Goal: Communication & Community: Answer question/provide support

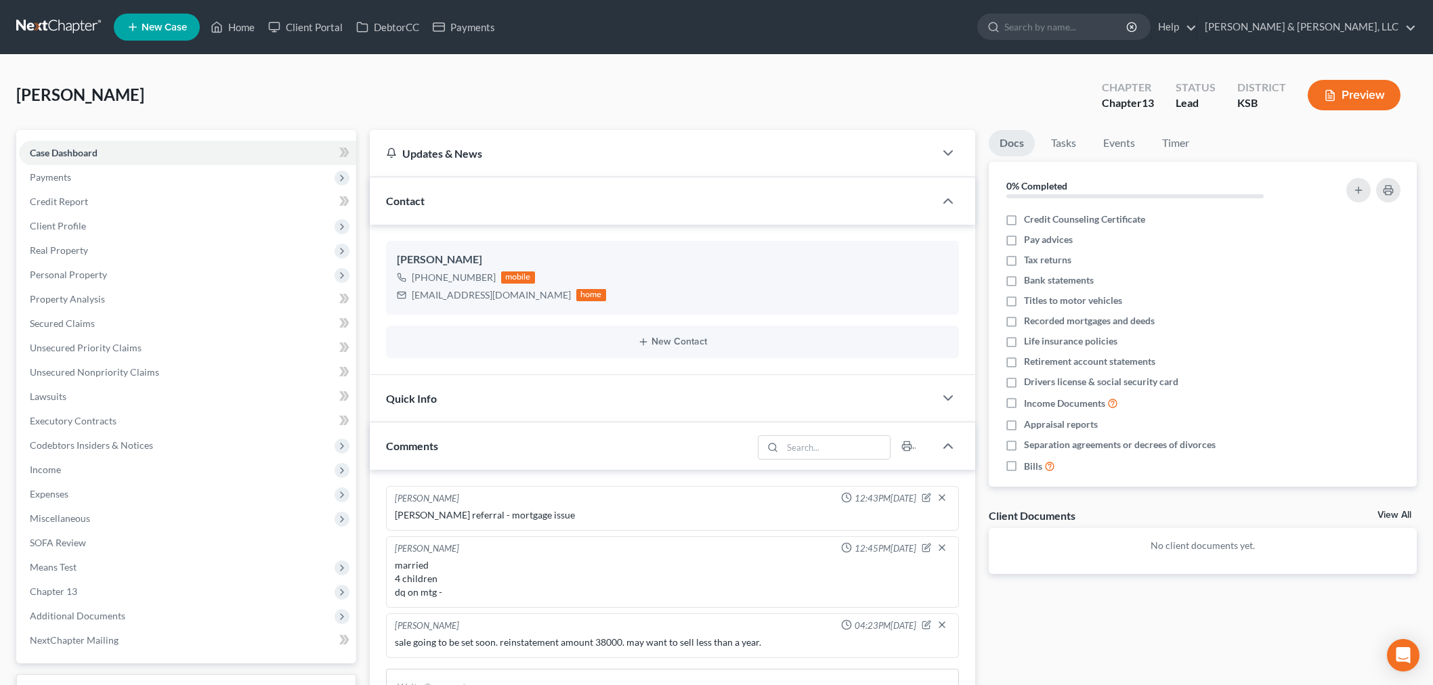
select select "0"
click at [255, 34] on link "Home" at bounding box center [233, 27] width 58 height 24
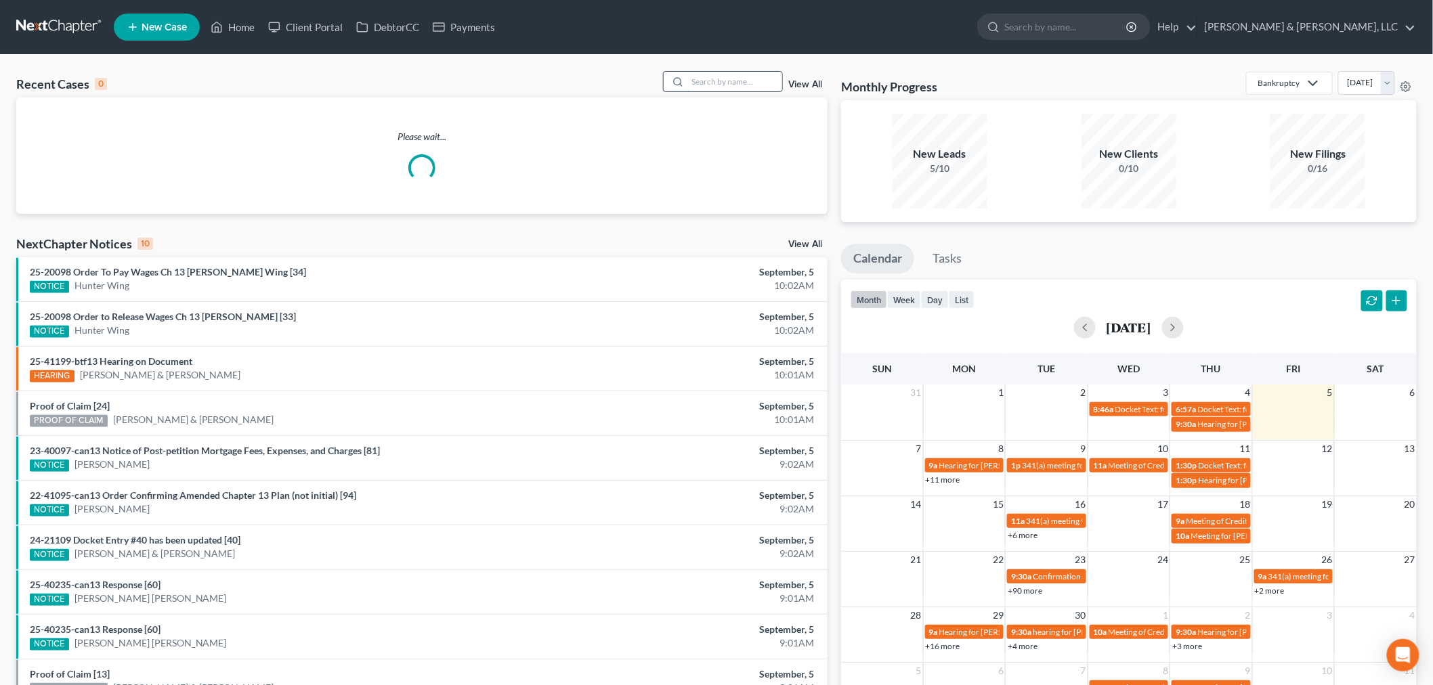
click at [759, 85] on input "search" at bounding box center [735, 82] width 95 height 20
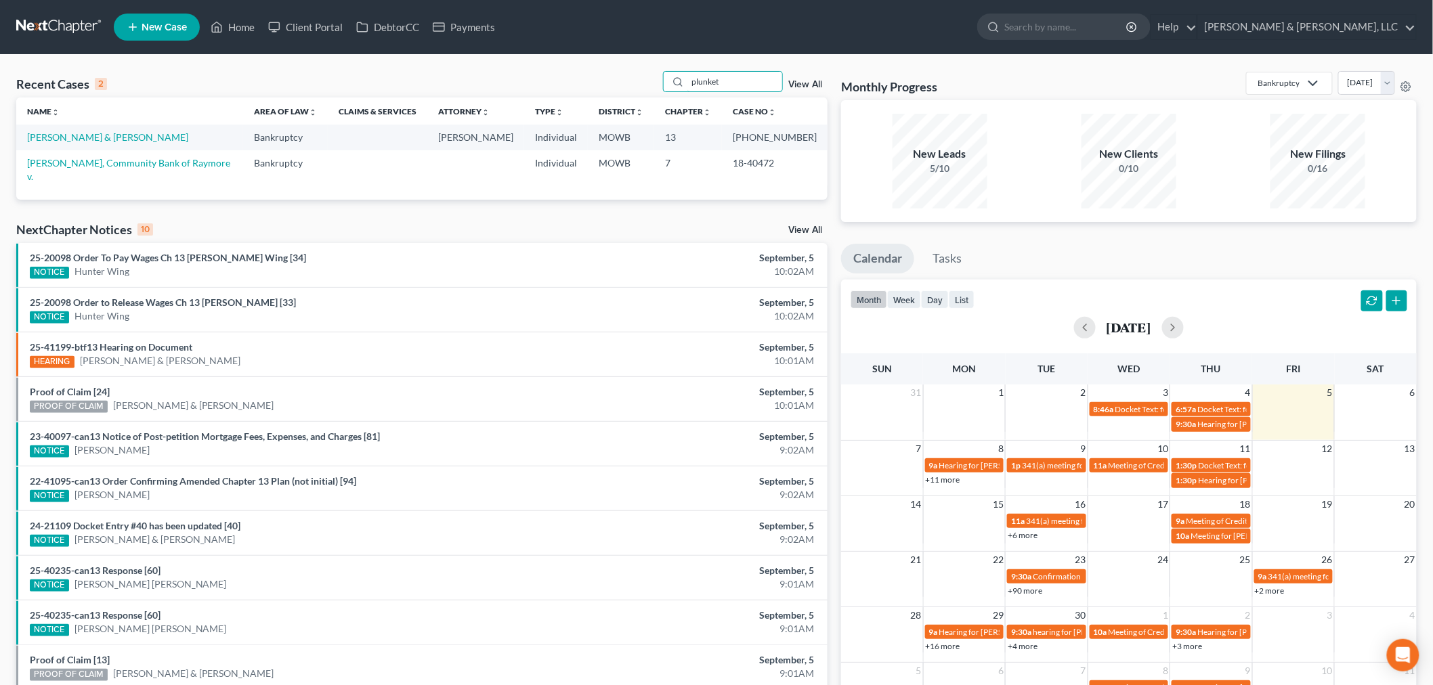
type input "plunket"
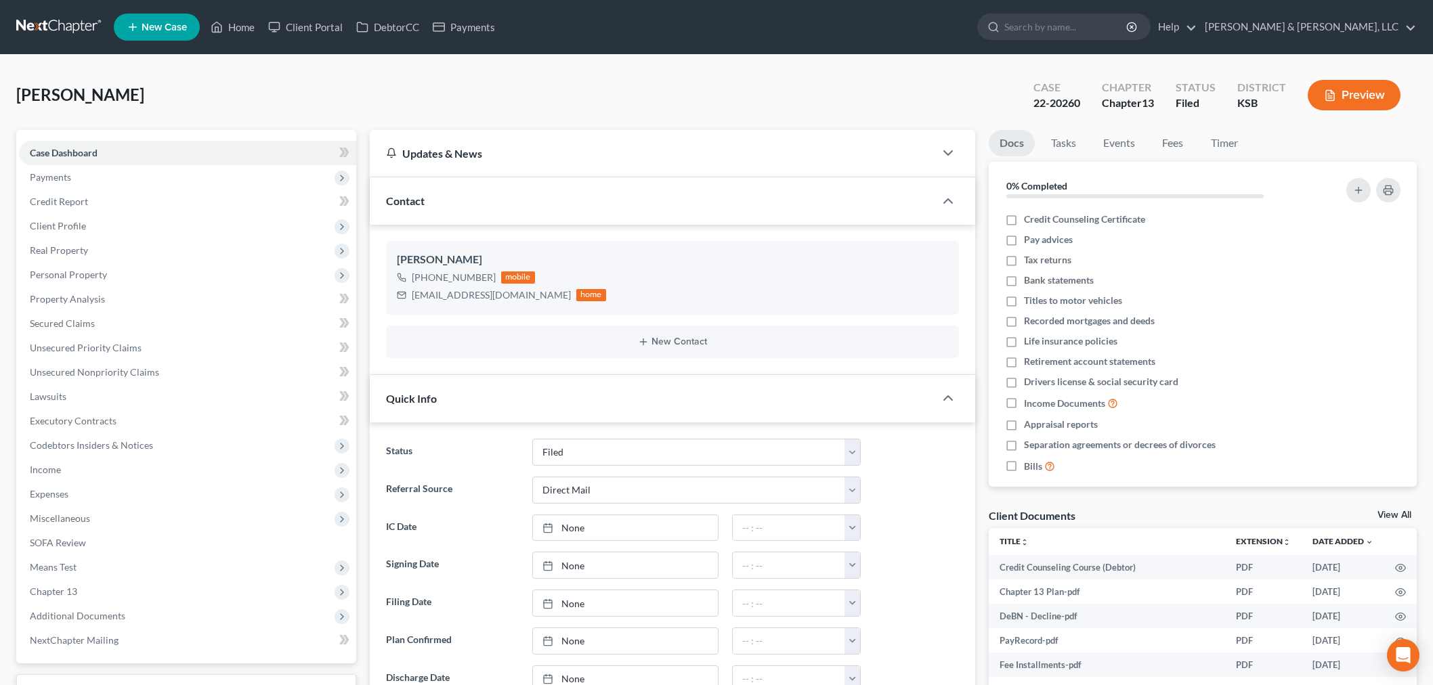
select select "6"
select select "2"
select select "0"
click at [242, 32] on link "Home" at bounding box center [233, 27] width 58 height 24
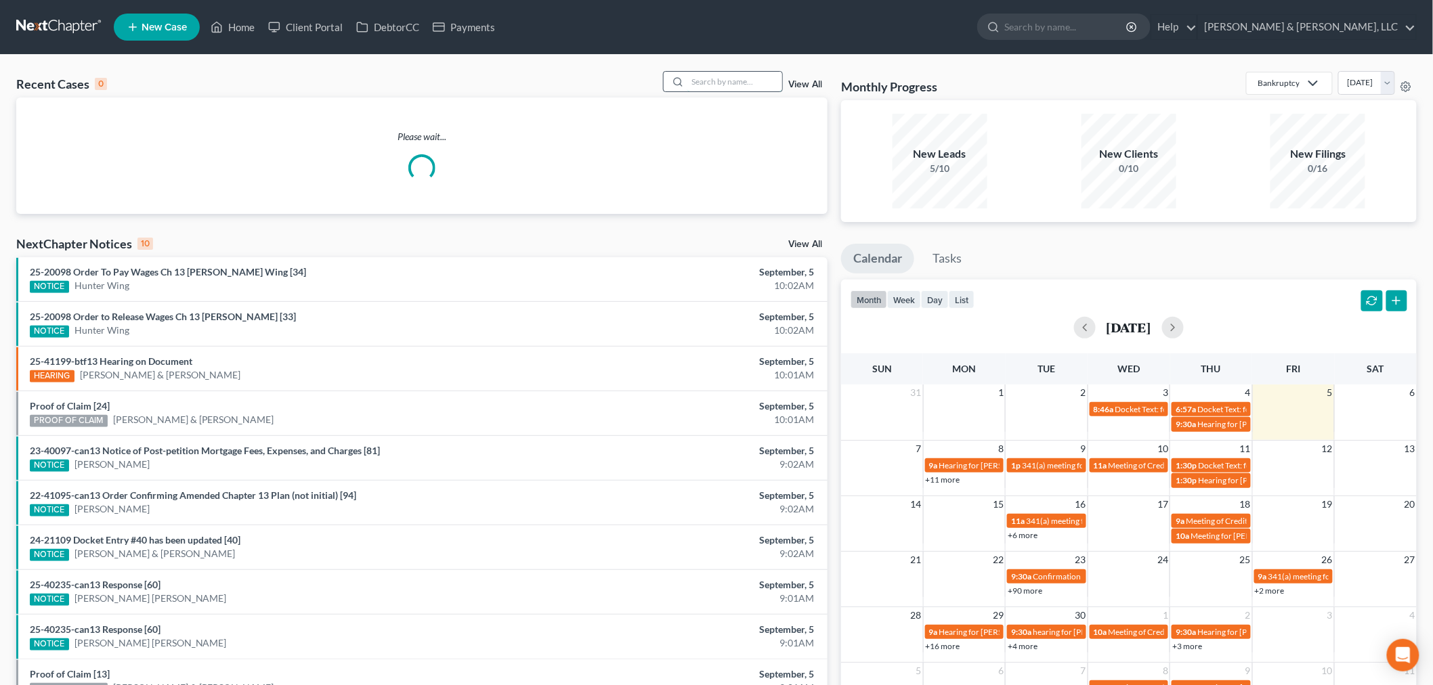
click at [750, 86] on input "search" at bounding box center [735, 82] width 95 height 20
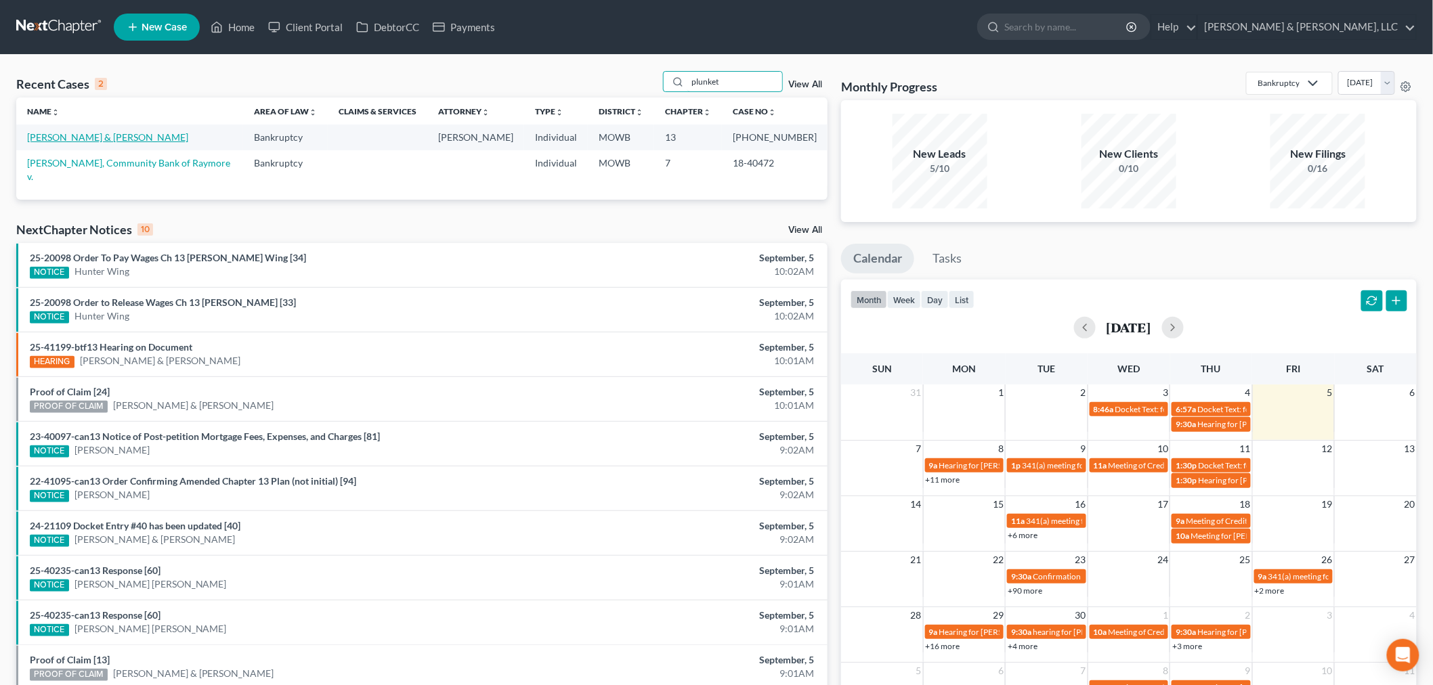
type input "plunket"
click at [62, 140] on link "[PERSON_NAME] & [PERSON_NAME]" at bounding box center [107, 137] width 161 height 12
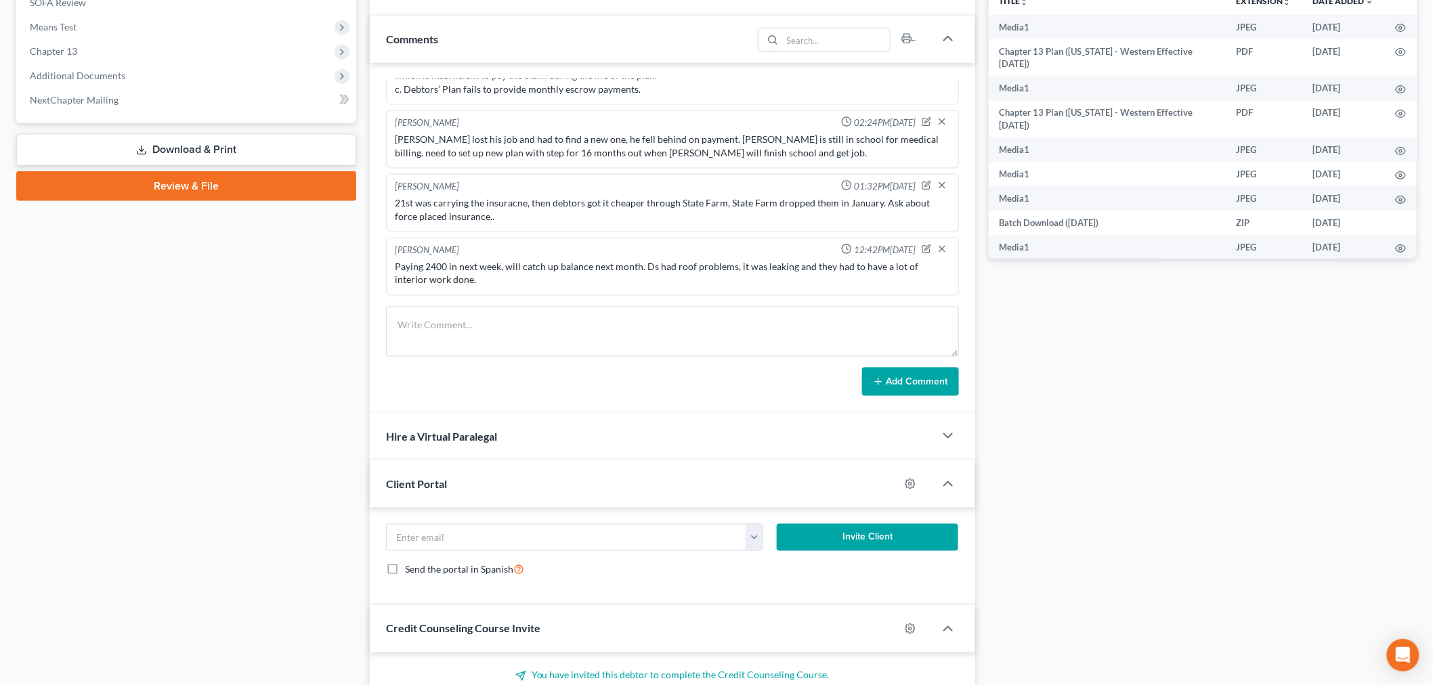
scroll to position [526, 0]
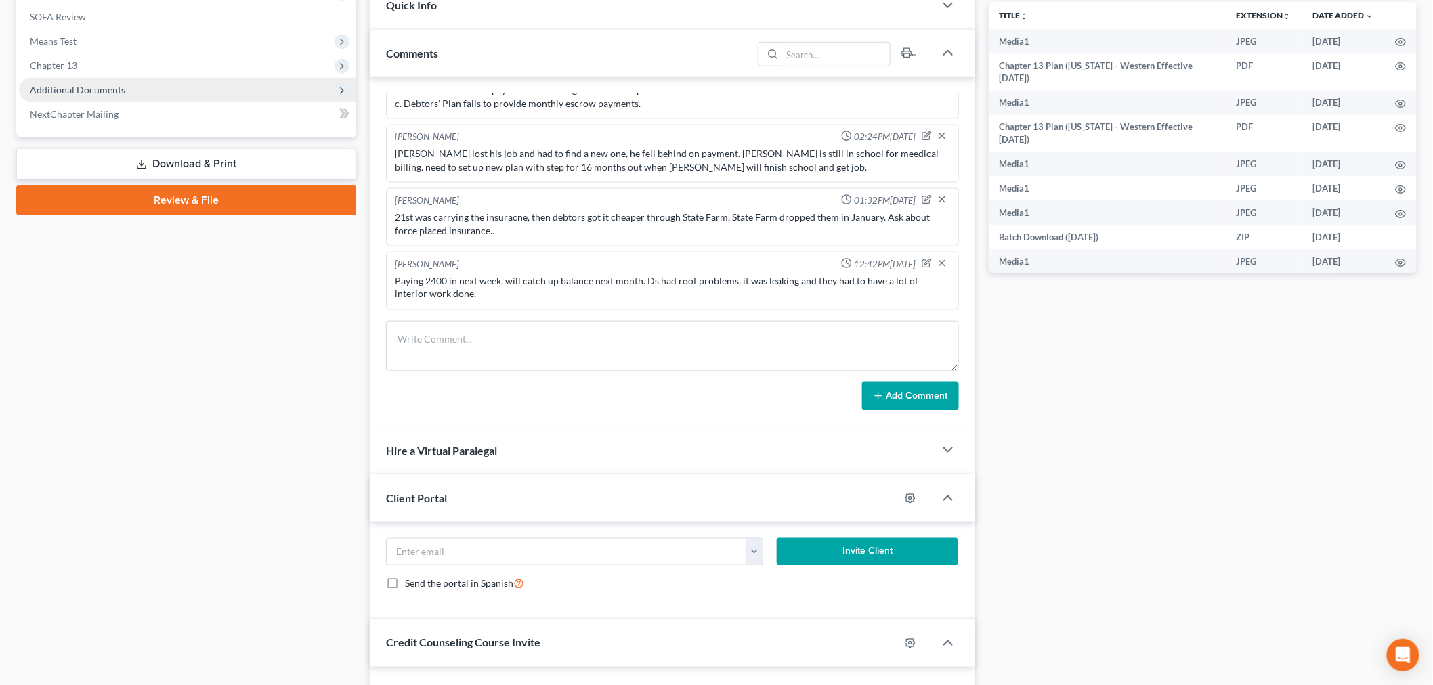
click at [72, 85] on span "Additional Documents" at bounding box center [78, 90] width 96 height 12
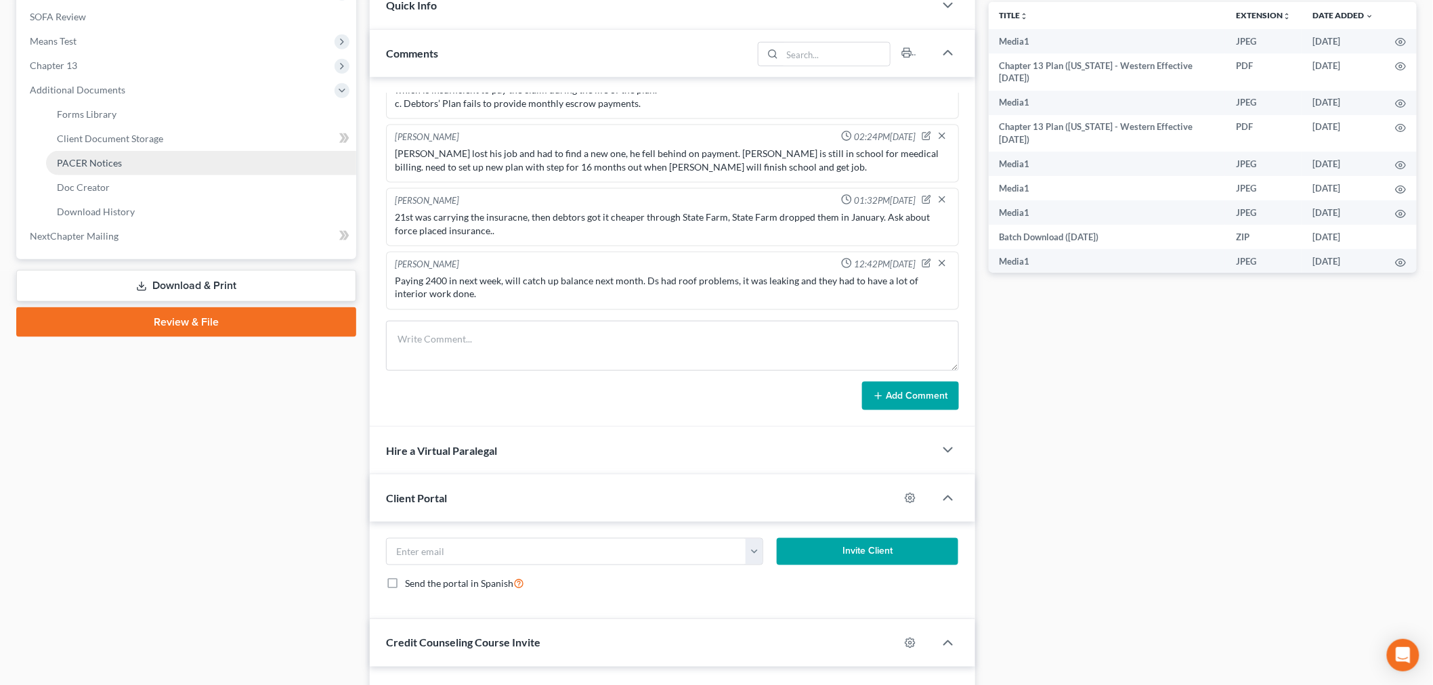
click at [72, 163] on span "PACER Notices" at bounding box center [89, 163] width 65 height 12
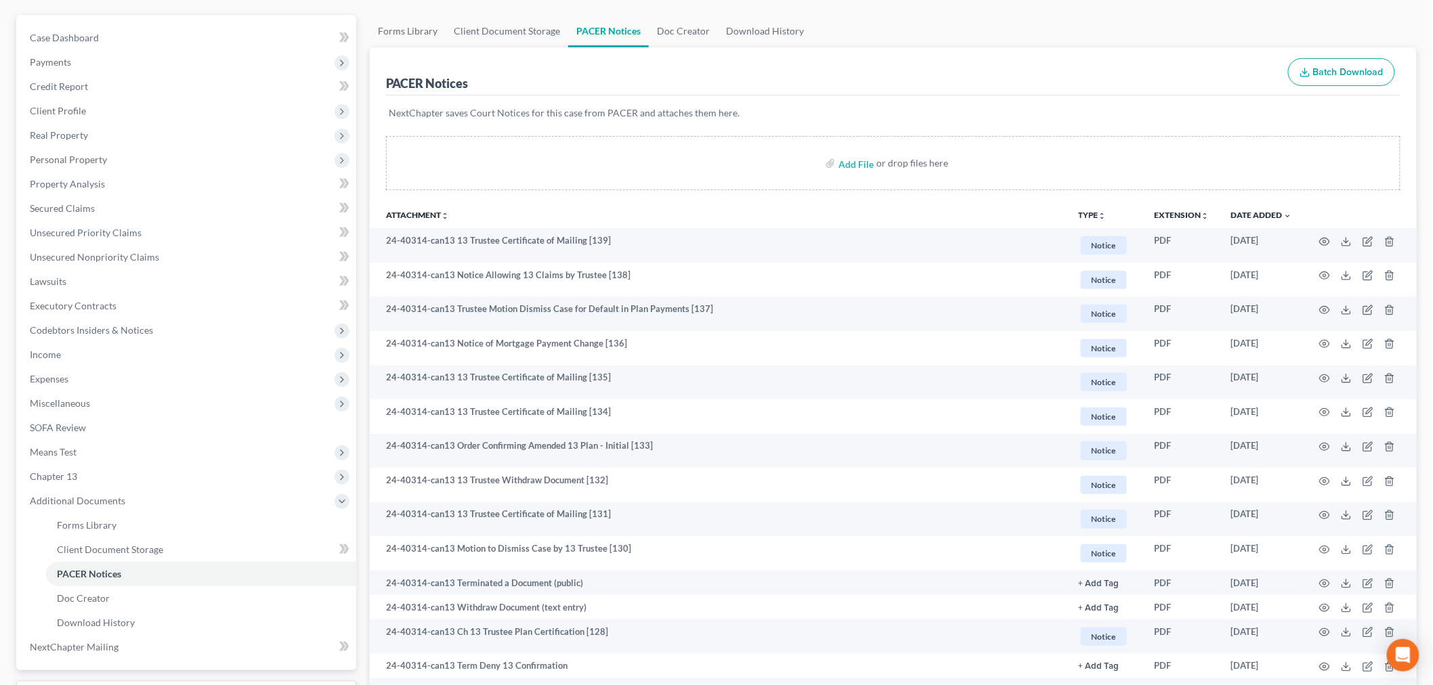
scroll to position [150, 0]
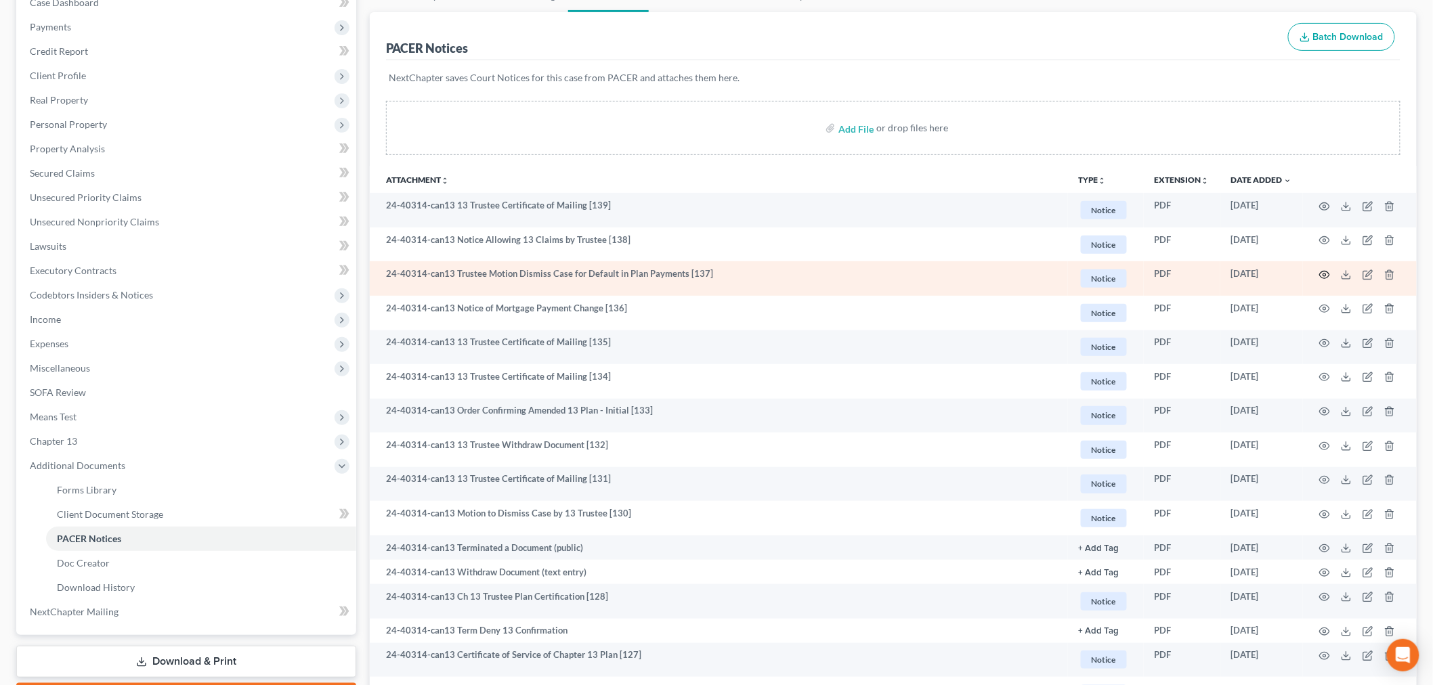
click at [1324, 271] on icon "button" at bounding box center [1325, 275] width 11 height 11
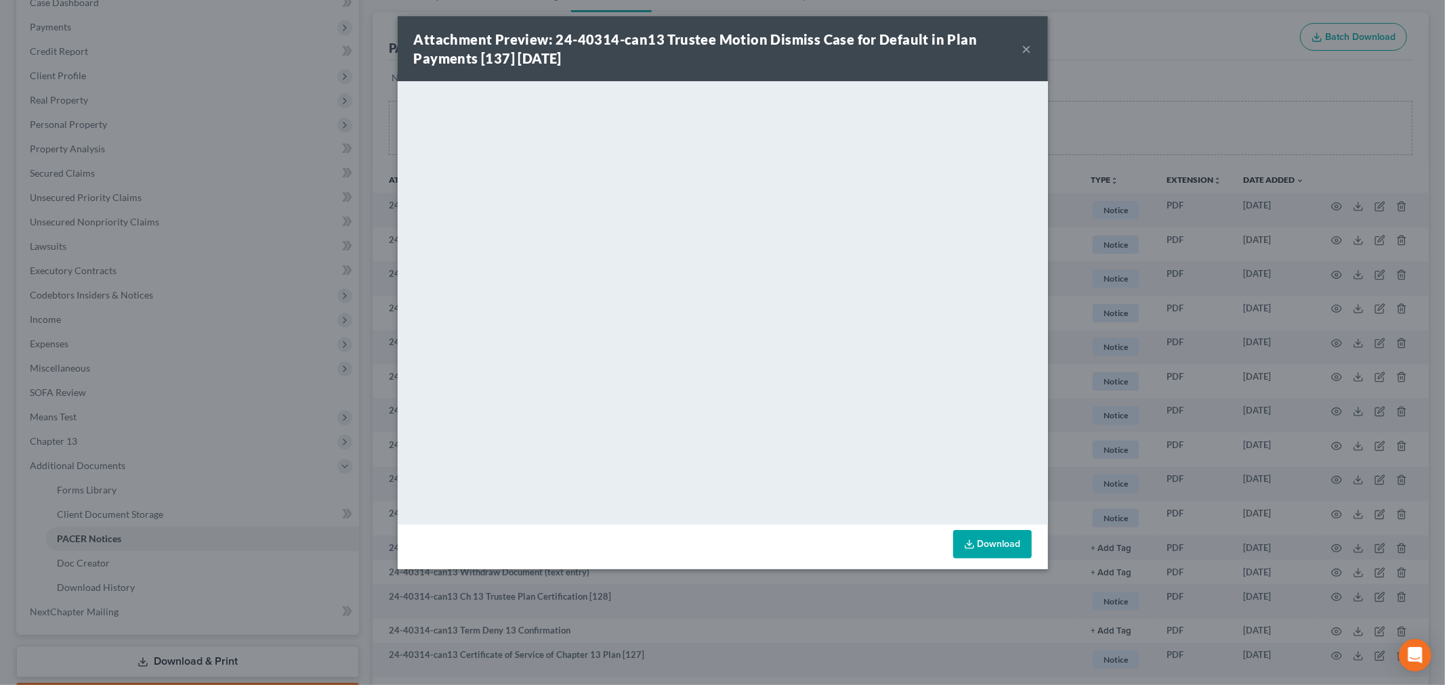
click at [1028, 49] on button "×" at bounding box center [1026, 49] width 9 height 16
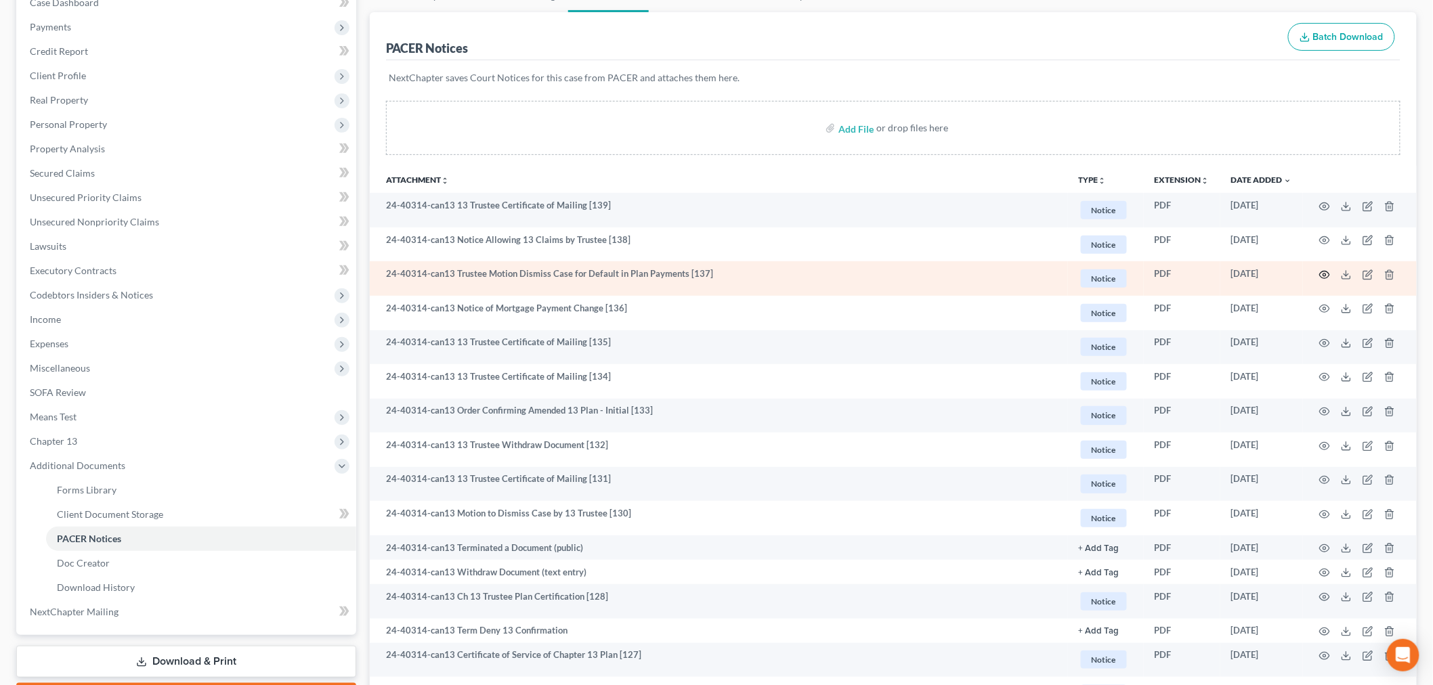
click at [1326, 278] on icon "button" at bounding box center [1325, 275] width 11 height 11
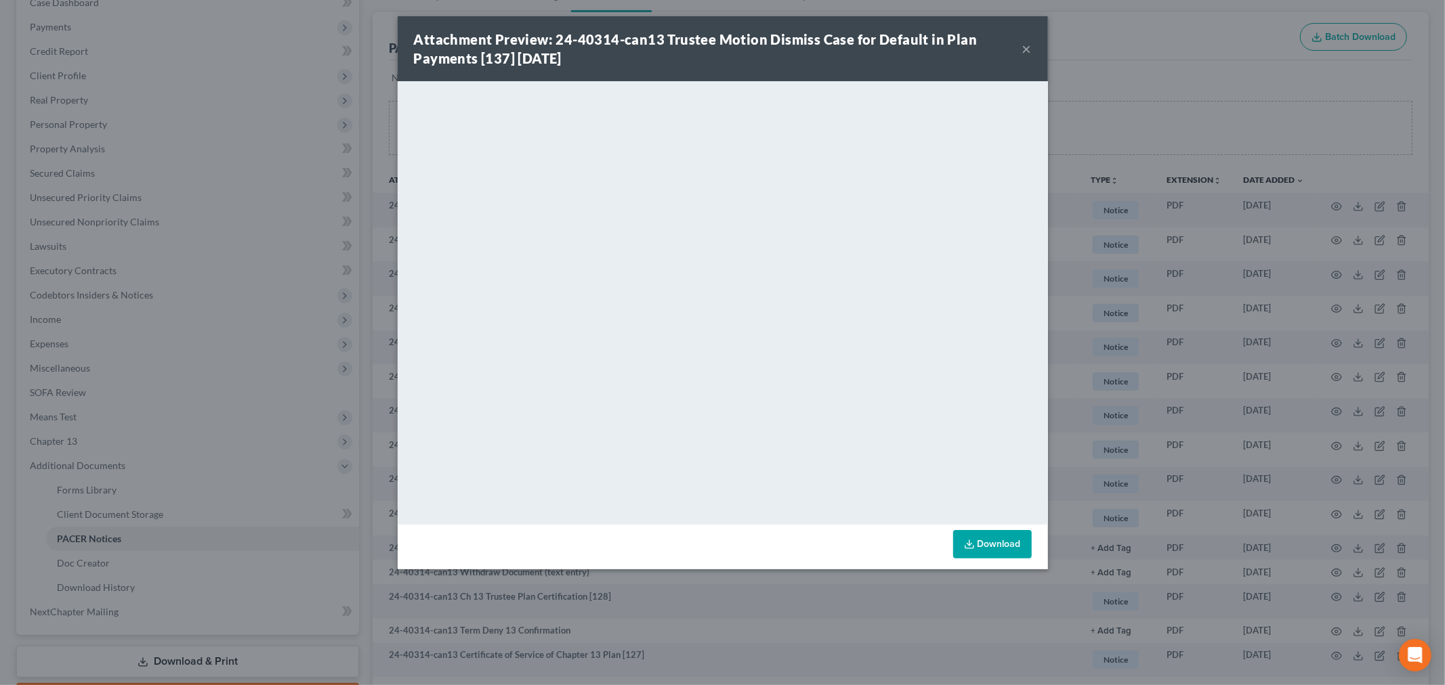
click at [1026, 49] on button "×" at bounding box center [1026, 49] width 9 height 16
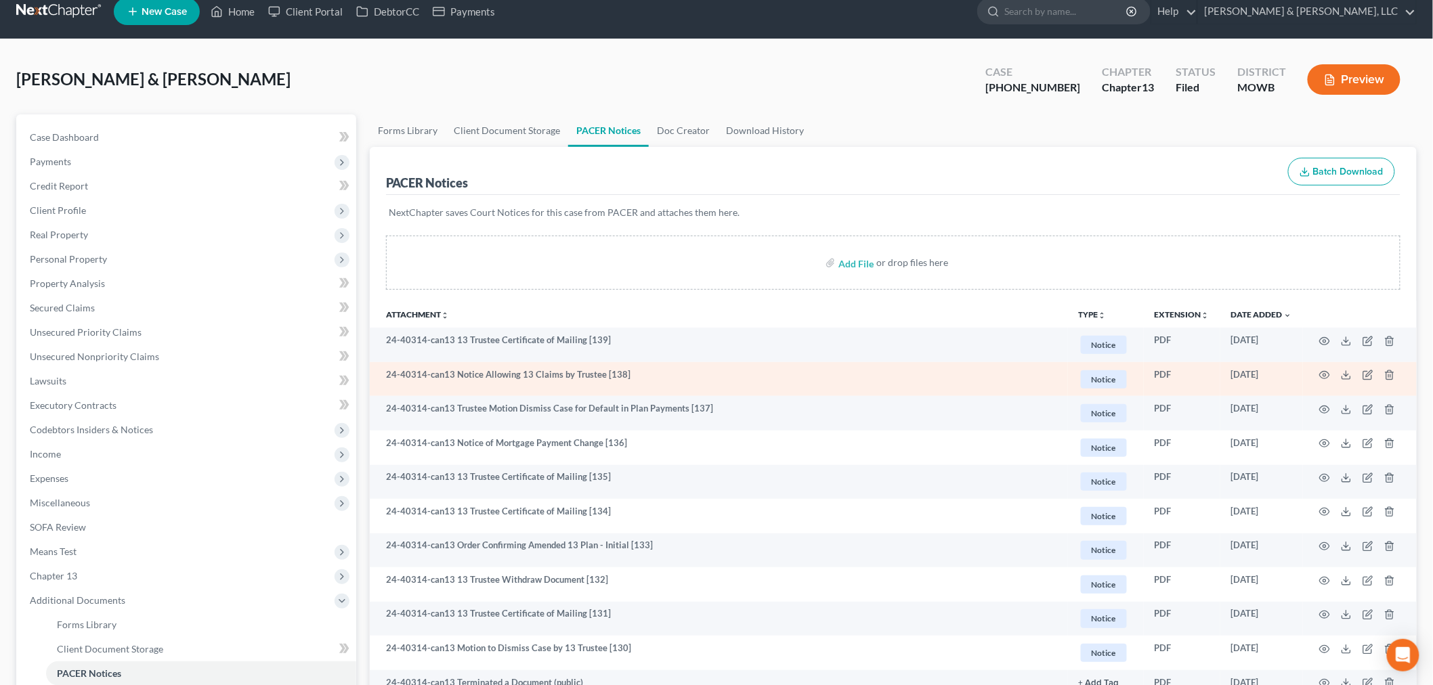
scroll to position [0, 0]
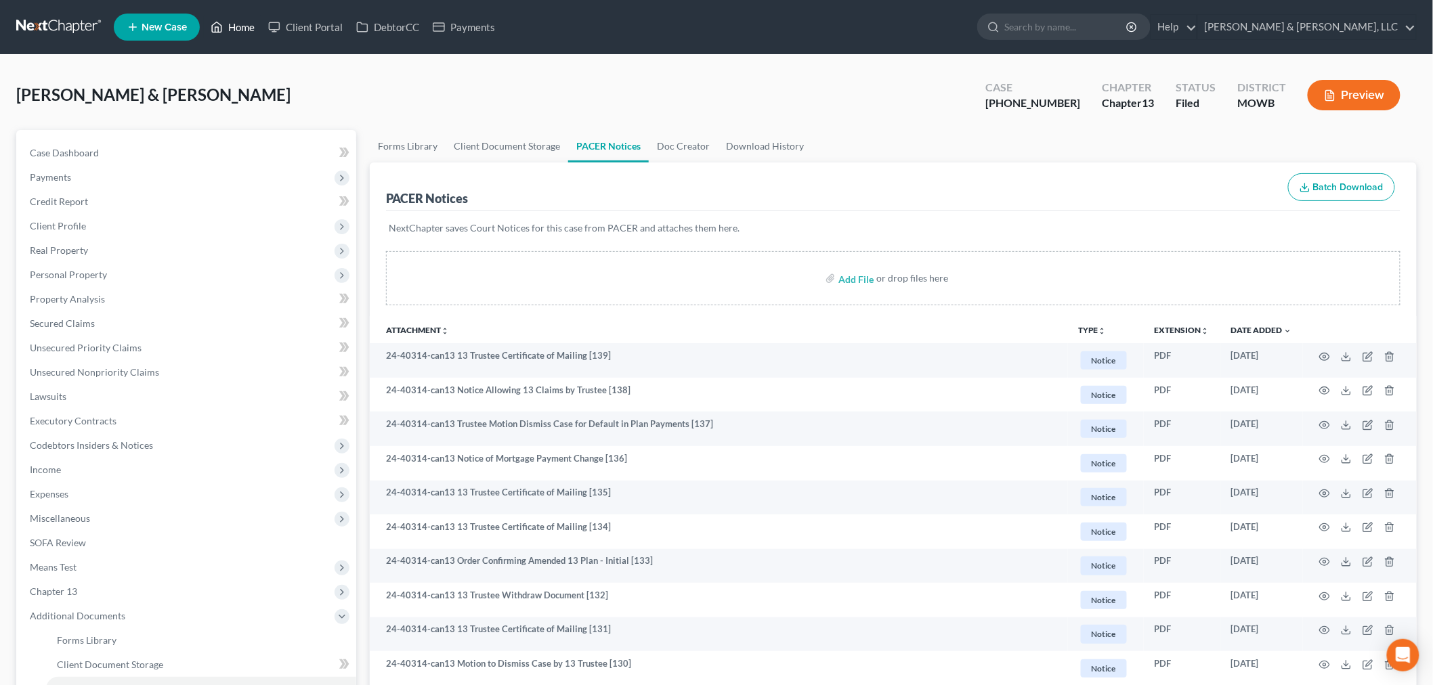
click at [238, 32] on link "Home" at bounding box center [233, 27] width 58 height 24
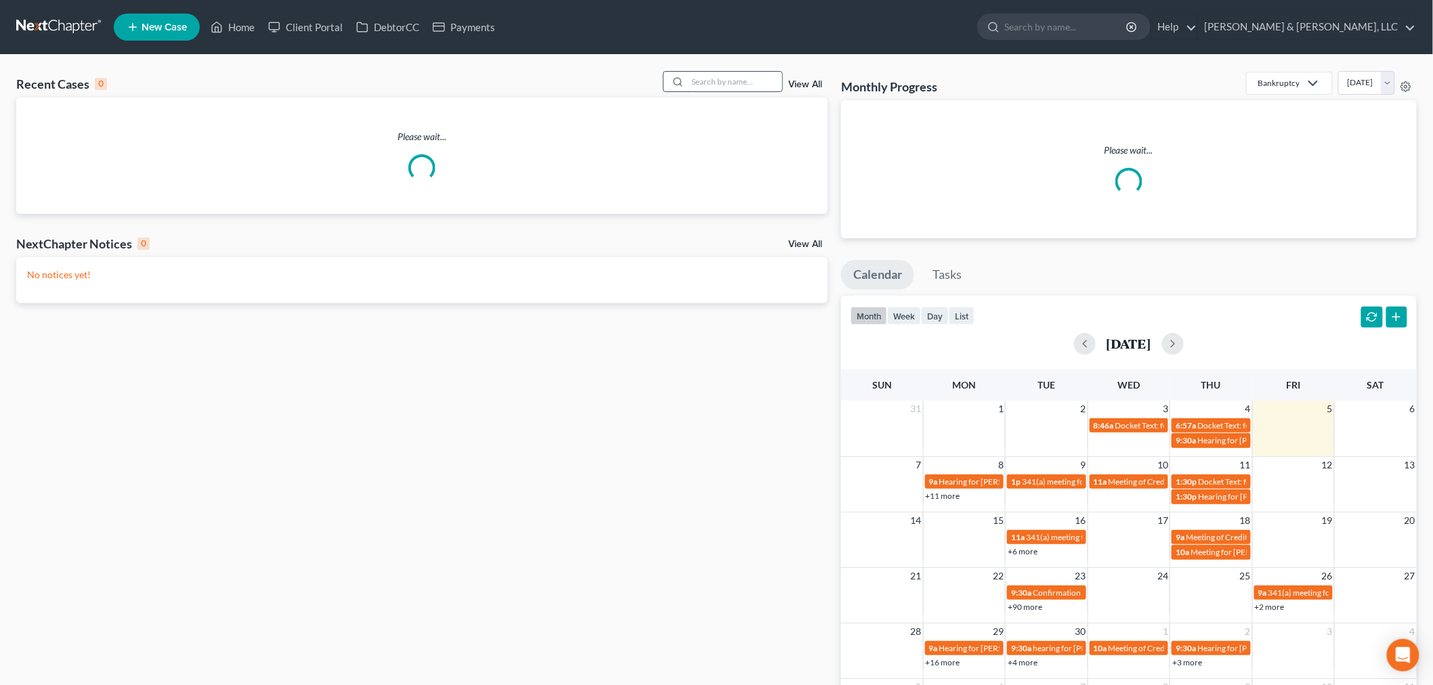
click at [723, 85] on input "search" at bounding box center [735, 82] width 95 height 20
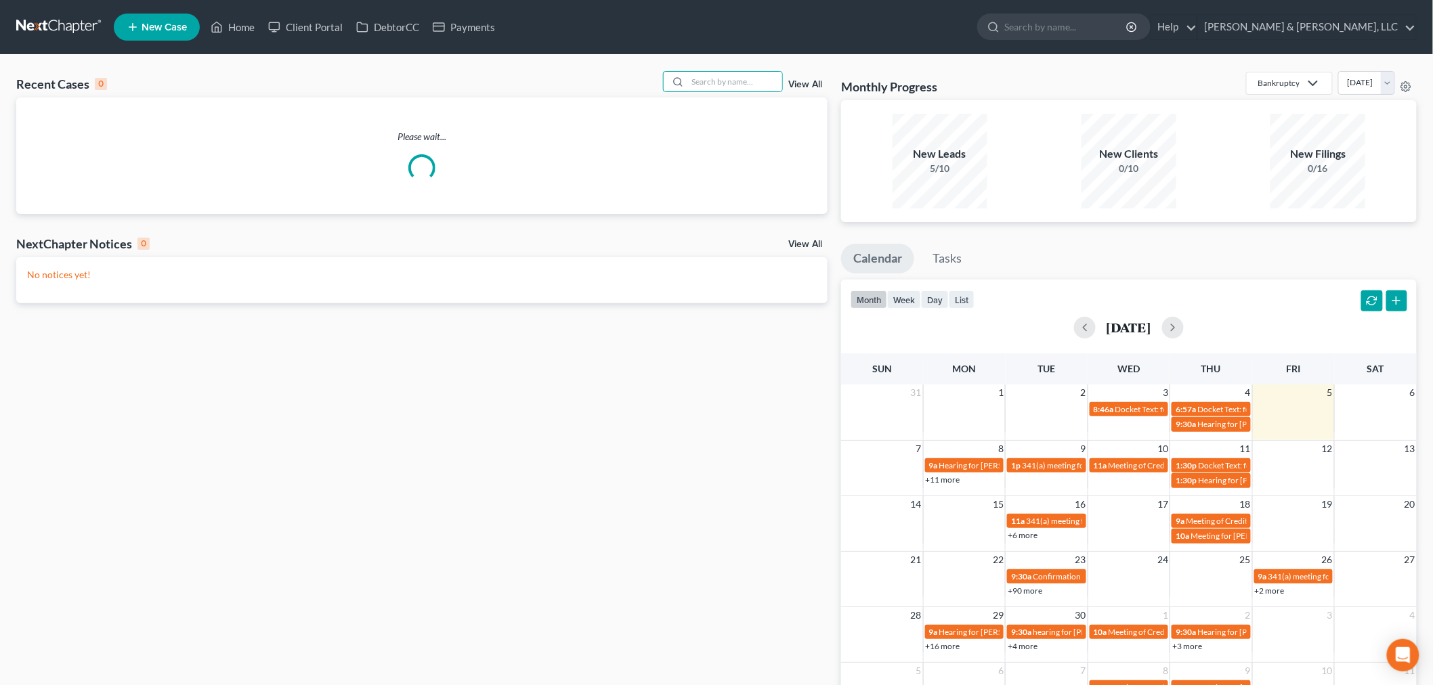
click at [803, 242] on link "View All" at bounding box center [805, 244] width 34 height 9
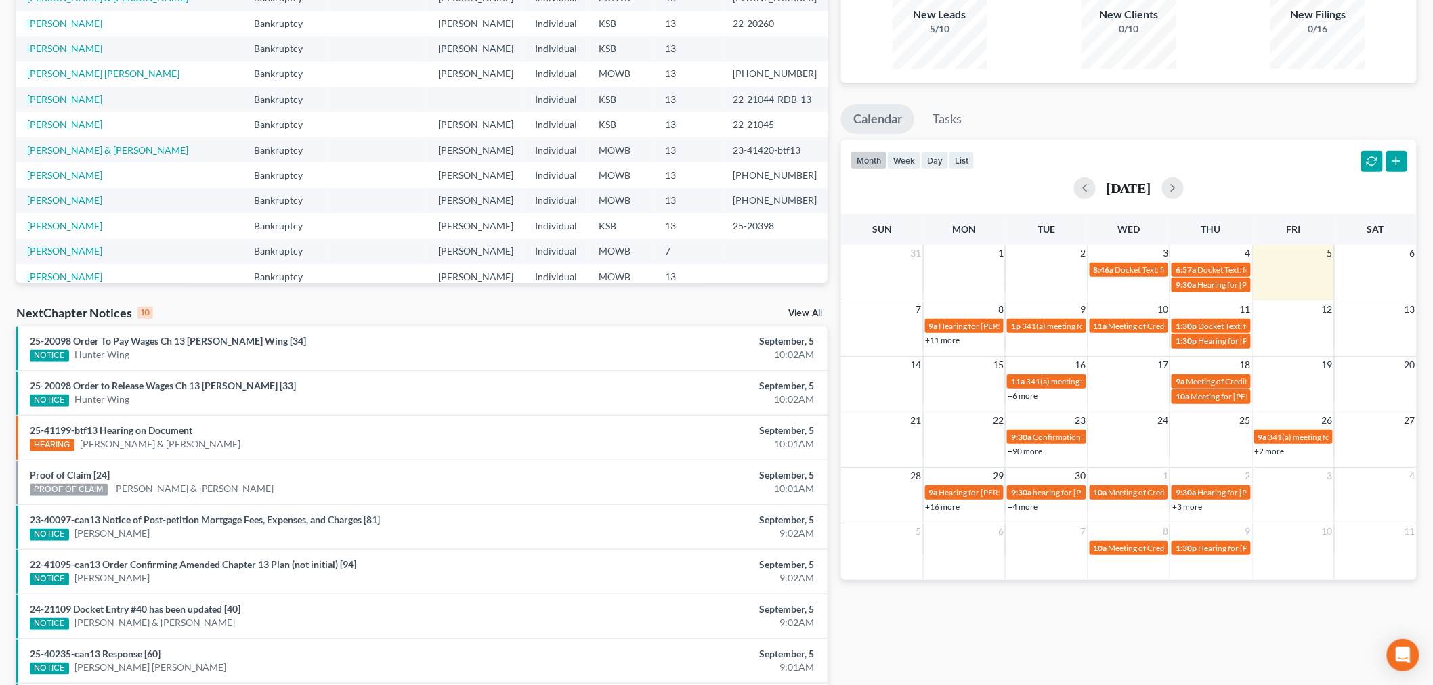
scroll to position [150, 0]
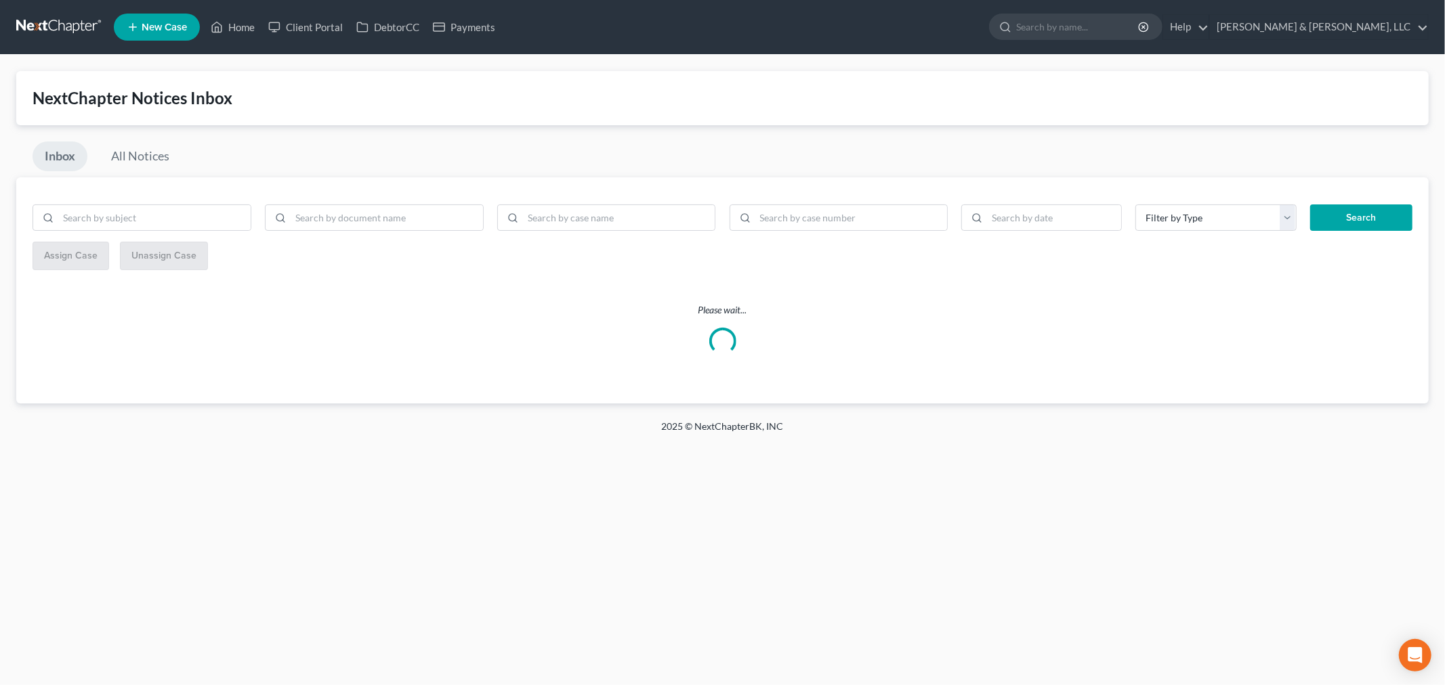
click at [804, 303] on p "Please wait..." at bounding box center [722, 310] width 1412 height 14
click at [641, 219] on input "search" at bounding box center [619, 218] width 192 height 26
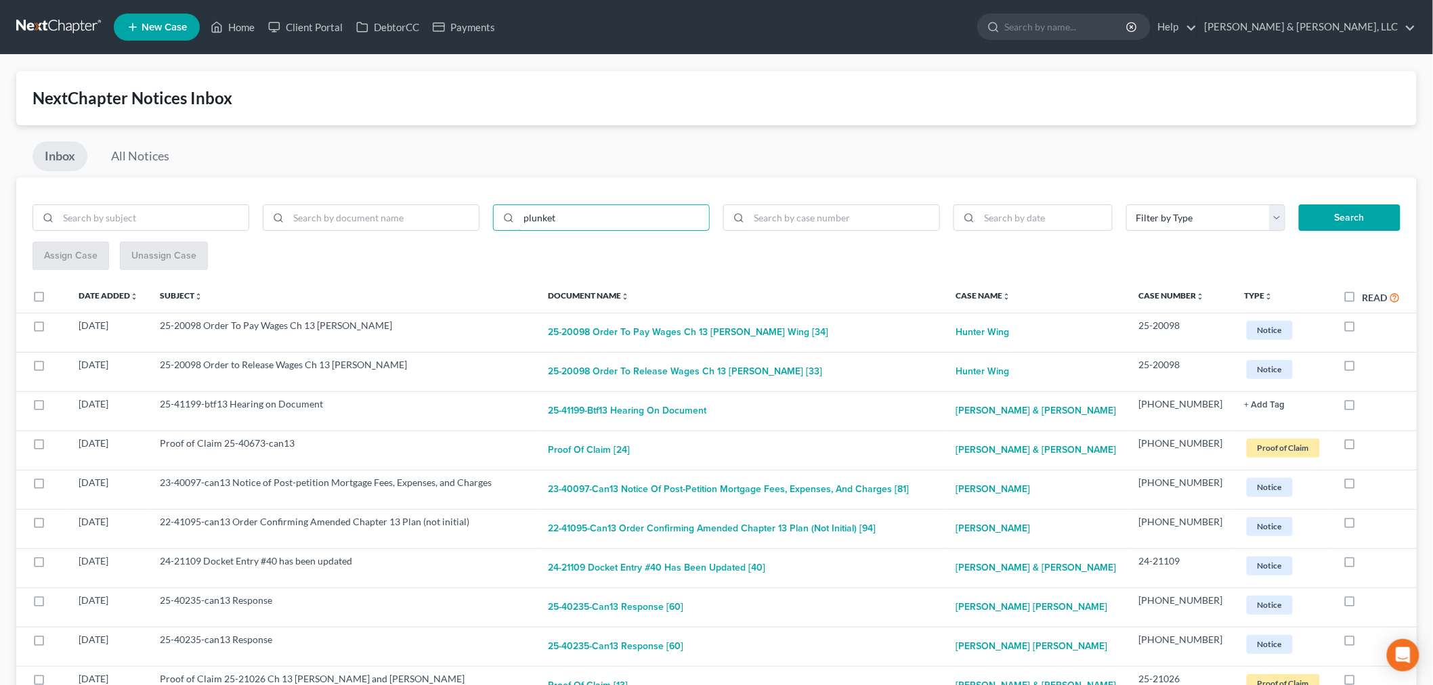
type input "plunkett"
drag, startPoint x: 580, startPoint y: 224, endPoint x: 461, endPoint y: 221, distance: 118.6
click at [461, 221] on div "plunkett" at bounding box center [371, 224] width 691 height 38
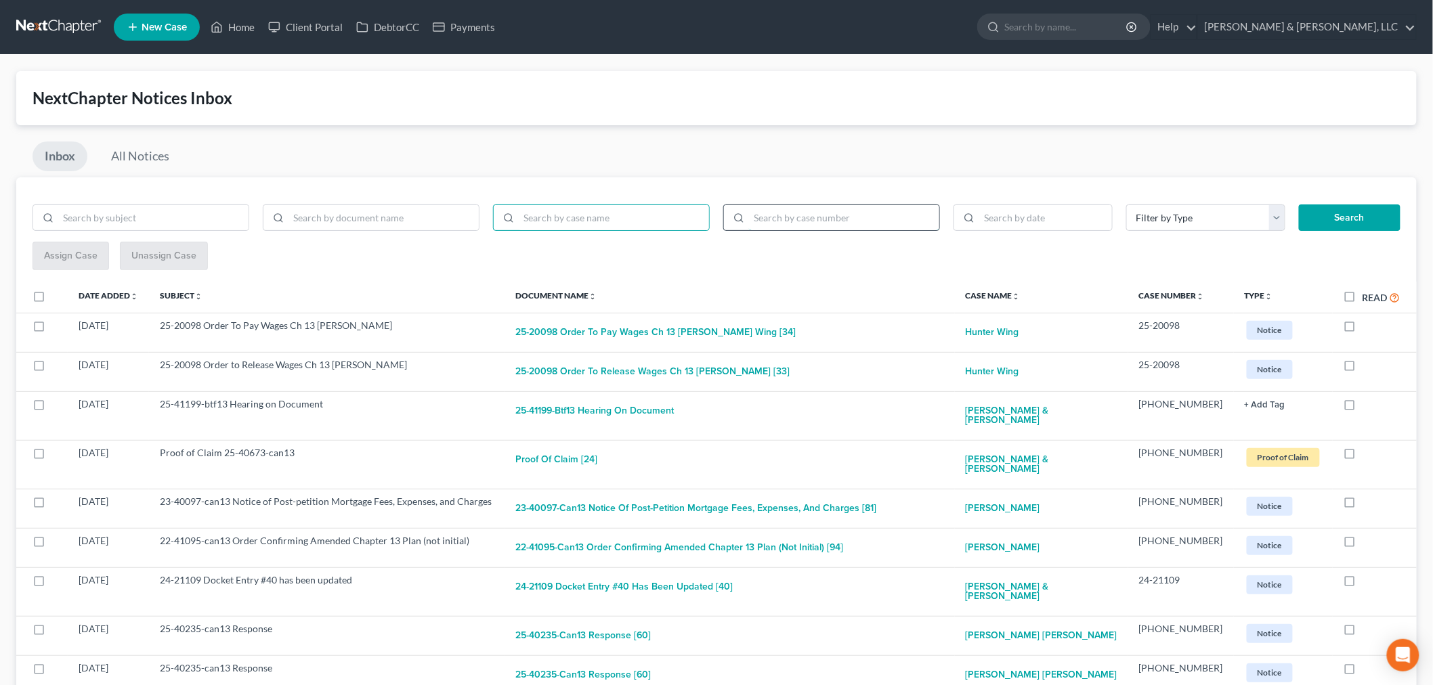
click at [806, 226] on input "search" at bounding box center [844, 218] width 190 height 26
type input "24-40314"
click at [1299, 205] on button "Search" at bounding box center [1350, 218] width 102 height 27
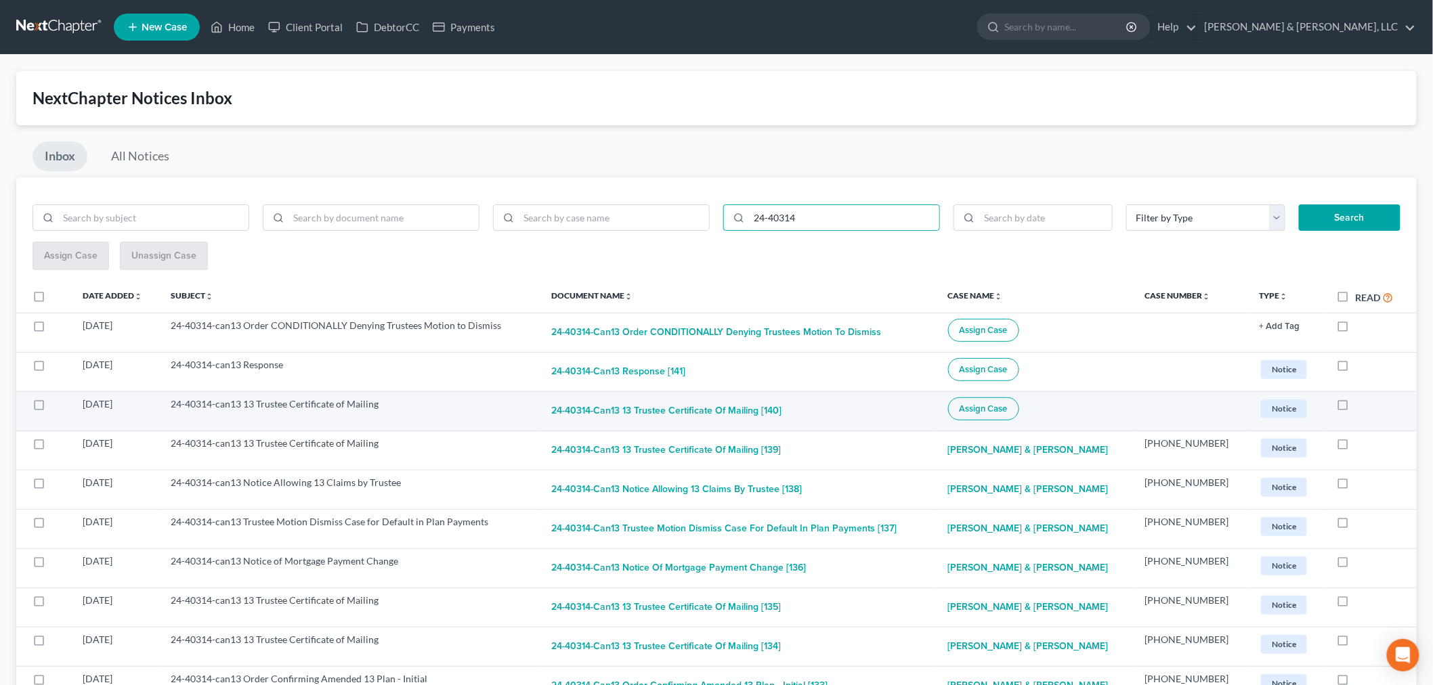
click at [51, 408] on label at bounding box center [51, 408] width 0 height 0
click at [57, 406] on input "checkbox" at bounding box center [61, 402] width 9 height 9
checkbox input "true"
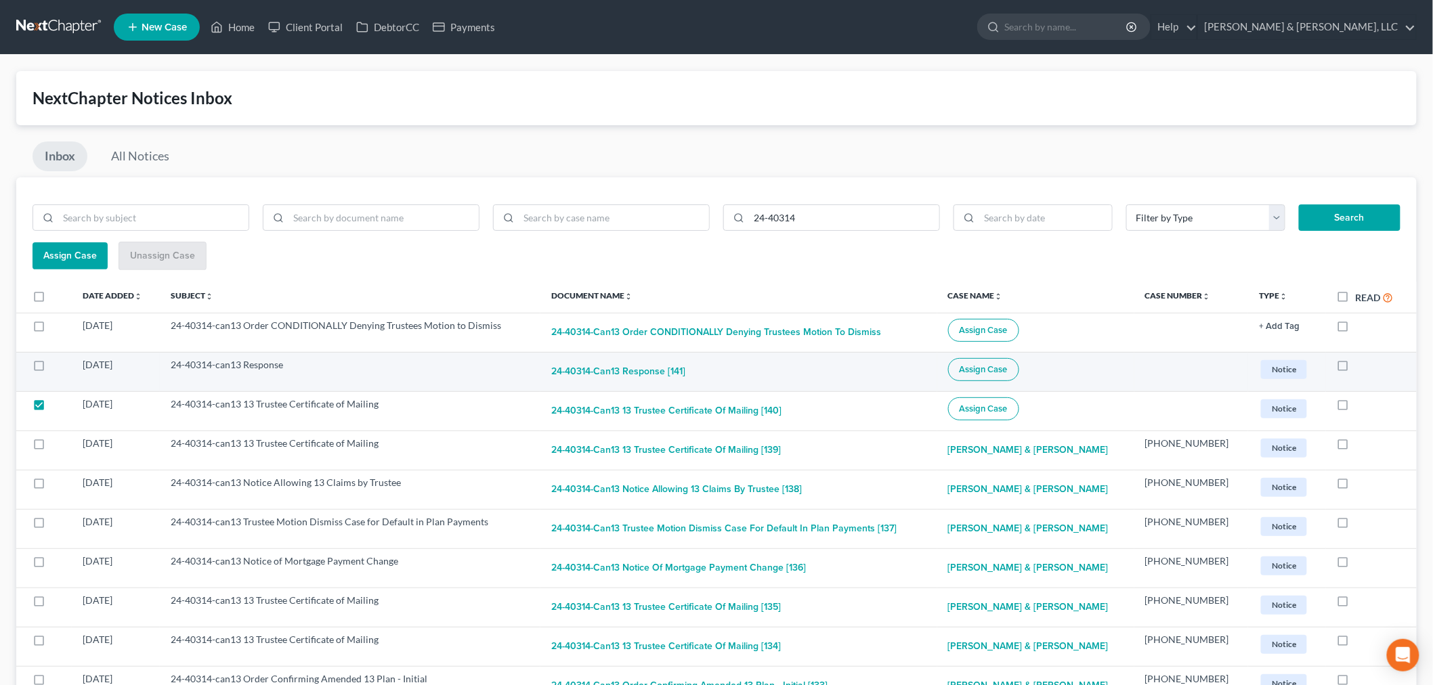
drag, startPoint x: 41, startPoint y: 370, endPoint x: 42, endPoint y: 360, distance: 10.3
click at [51, 368] on label at bounding box center [51, 368] width 0 height 0
click at [57, 367] on input "checkbox" at bounding box center [61, 362] width 9 height 9
checkbox input "true"
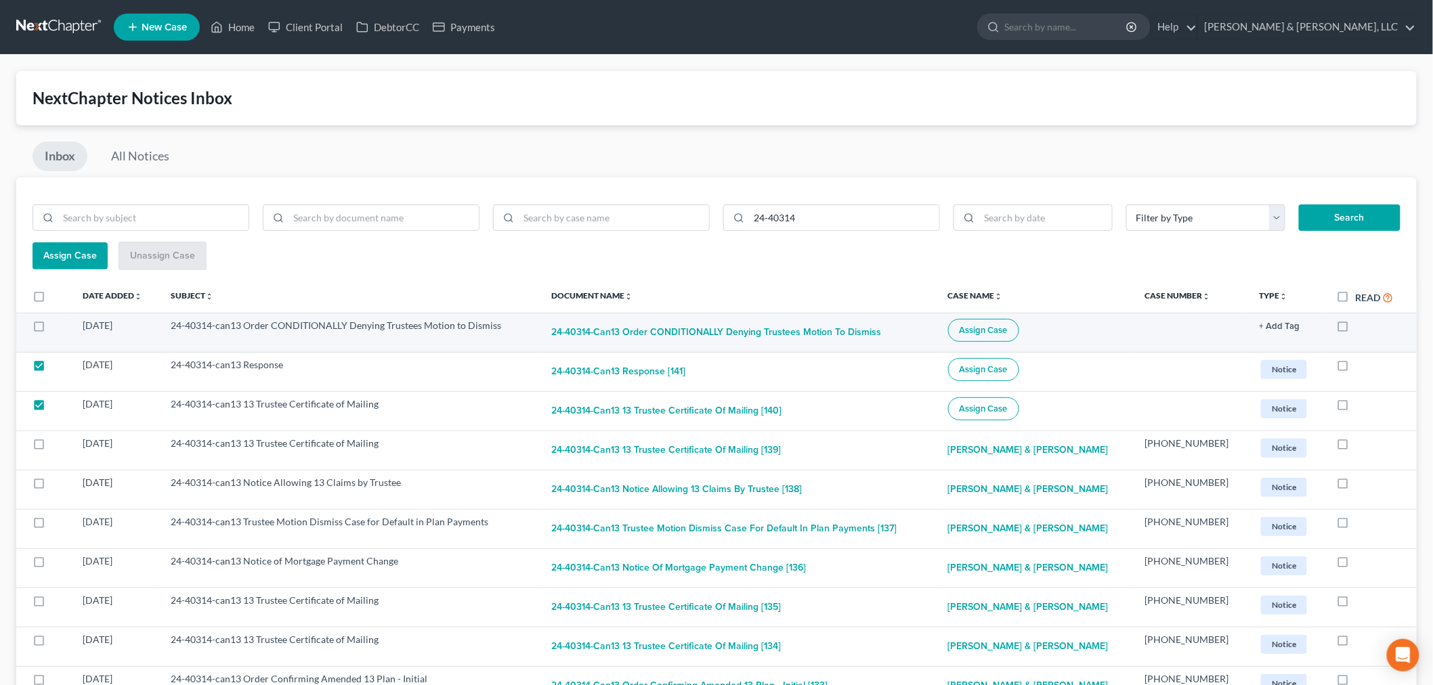
click at [51, 329] on label at bounding box center [51, 329] width 0 height 0
click at [57, 320] on input "checkbox" at bounding box center [61, 323] width 9 height 9
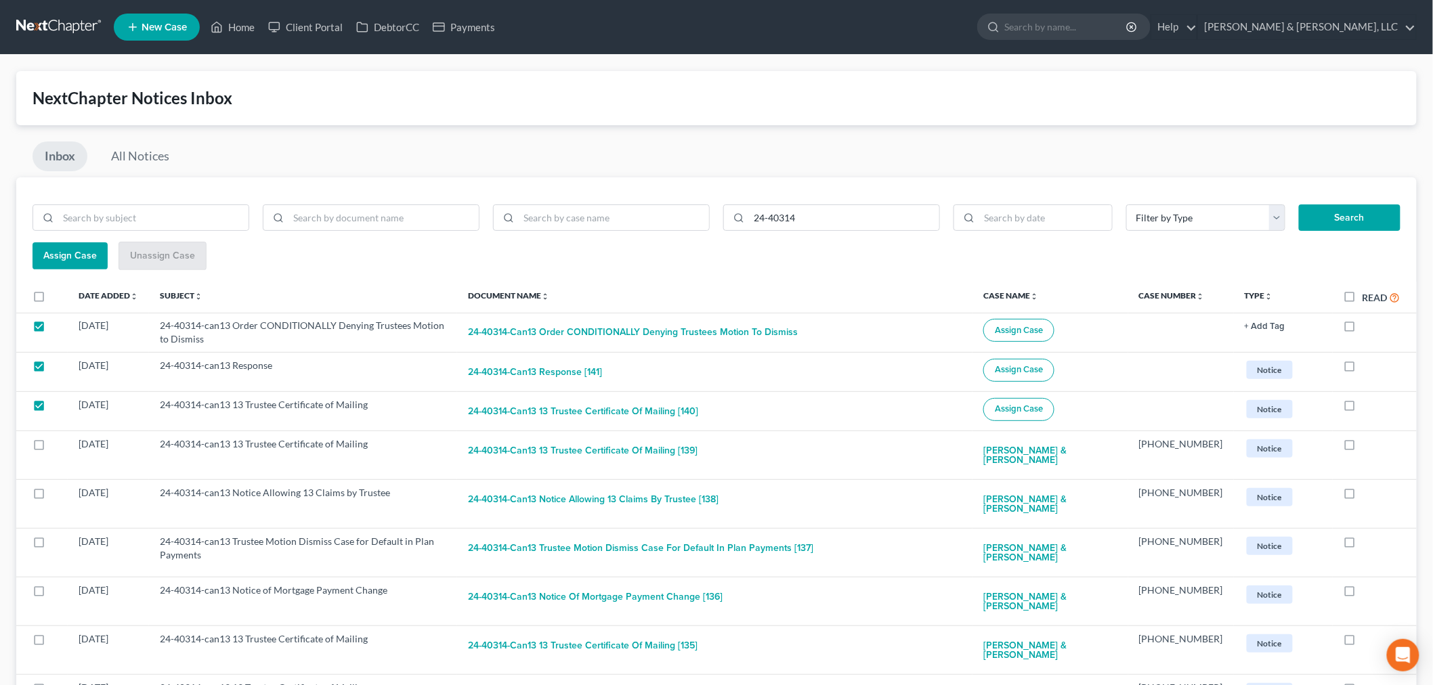
click at [57, 255] on span "Assign Case" at bounding box center [70, 256] width 54 height 12
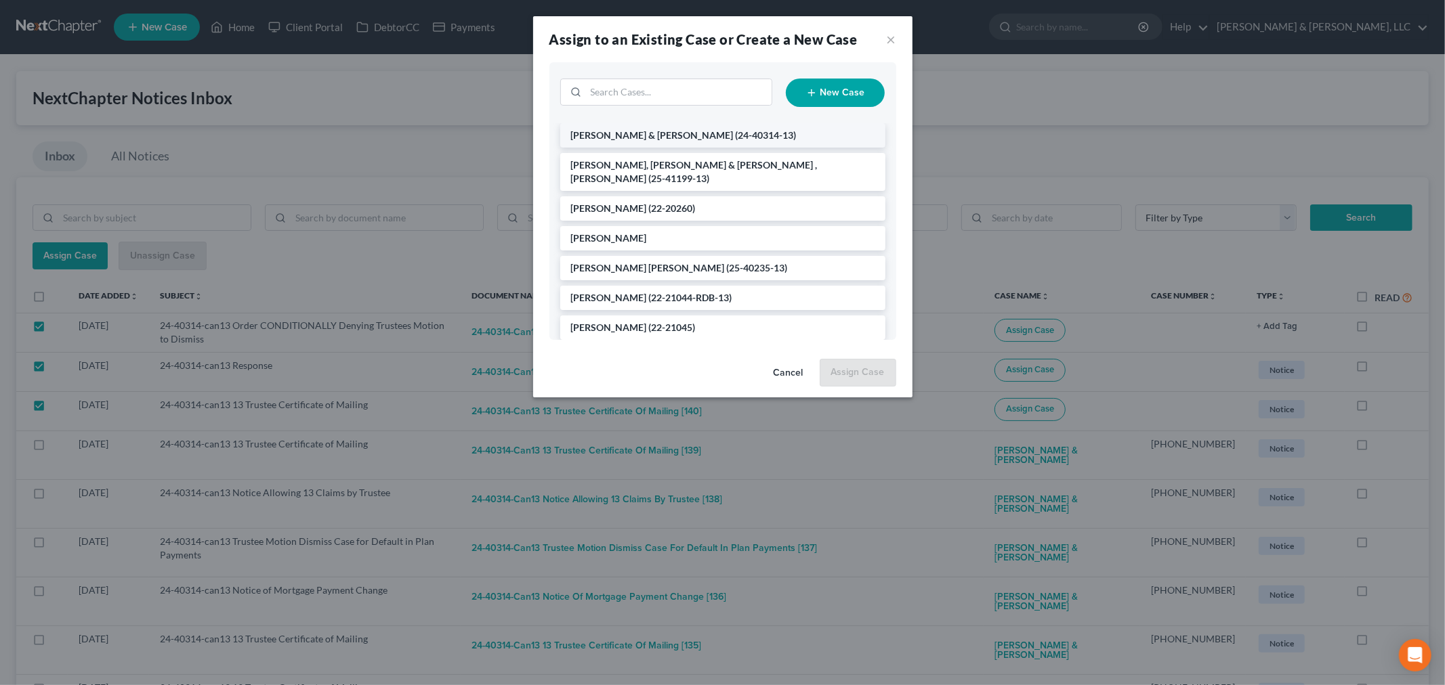
click at [621, 133] on span "[PERSON_NAME] & [PERSON_NAME]" at bounding box center [652, 135] width 163 height 12
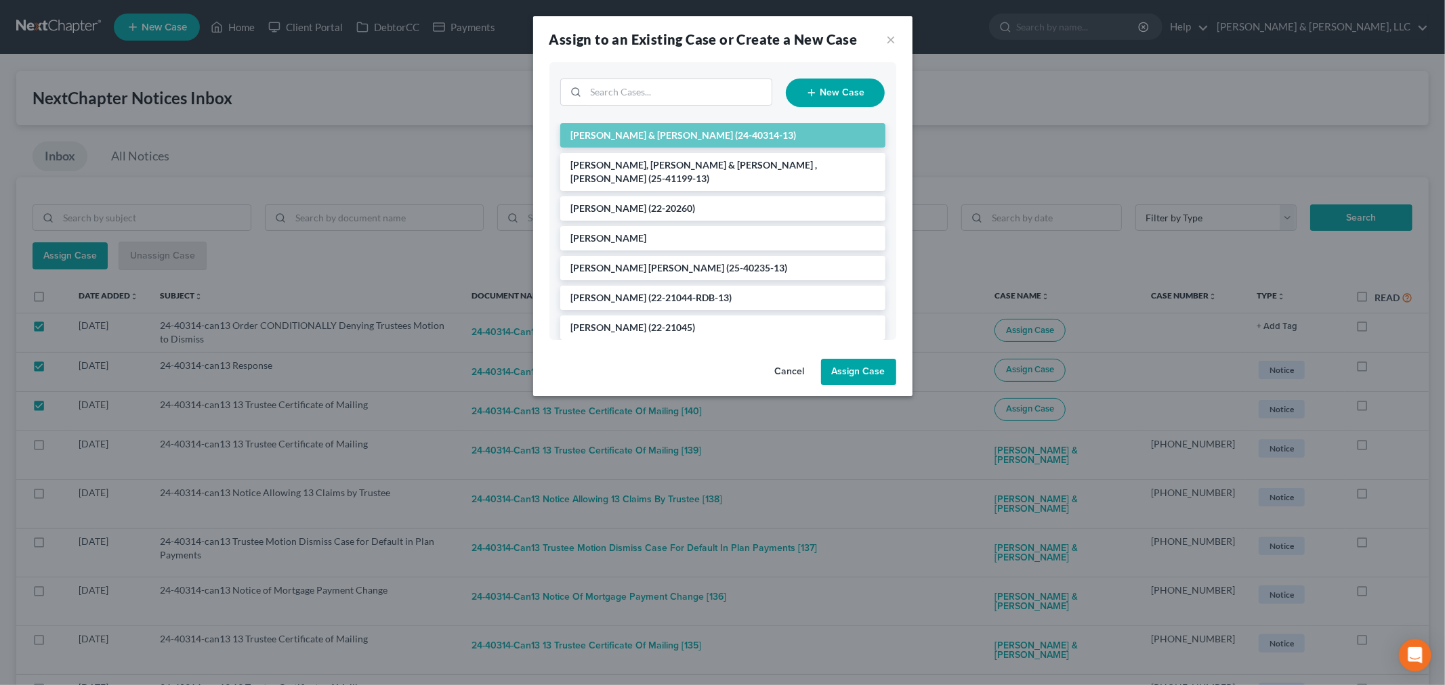
click at [859, 371] on button "Assign Case" at bounding box center [858, 372] width 75 height 27
checkbox input "false"
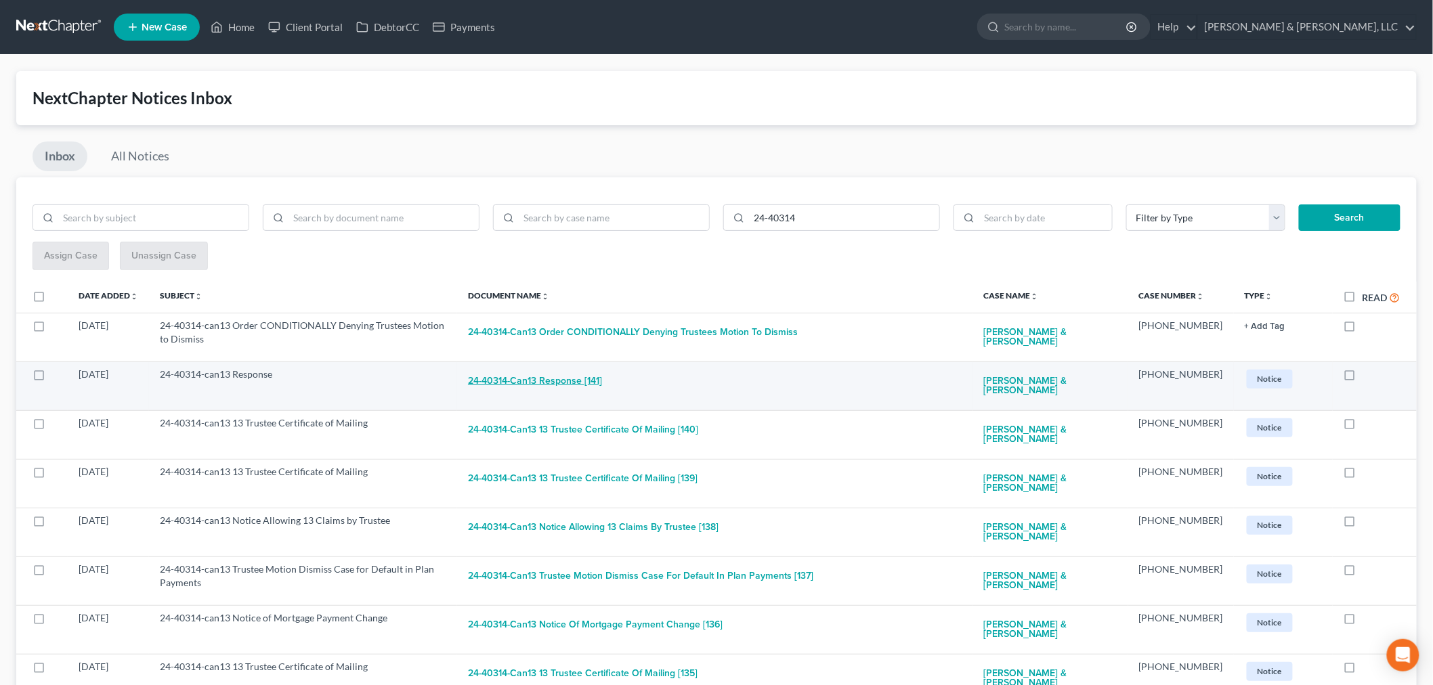
click at [544, 378] on button "24-40314-can13 Response [141]" at bounding box center [535, 381] width 134 height 27
checkbox input "true"
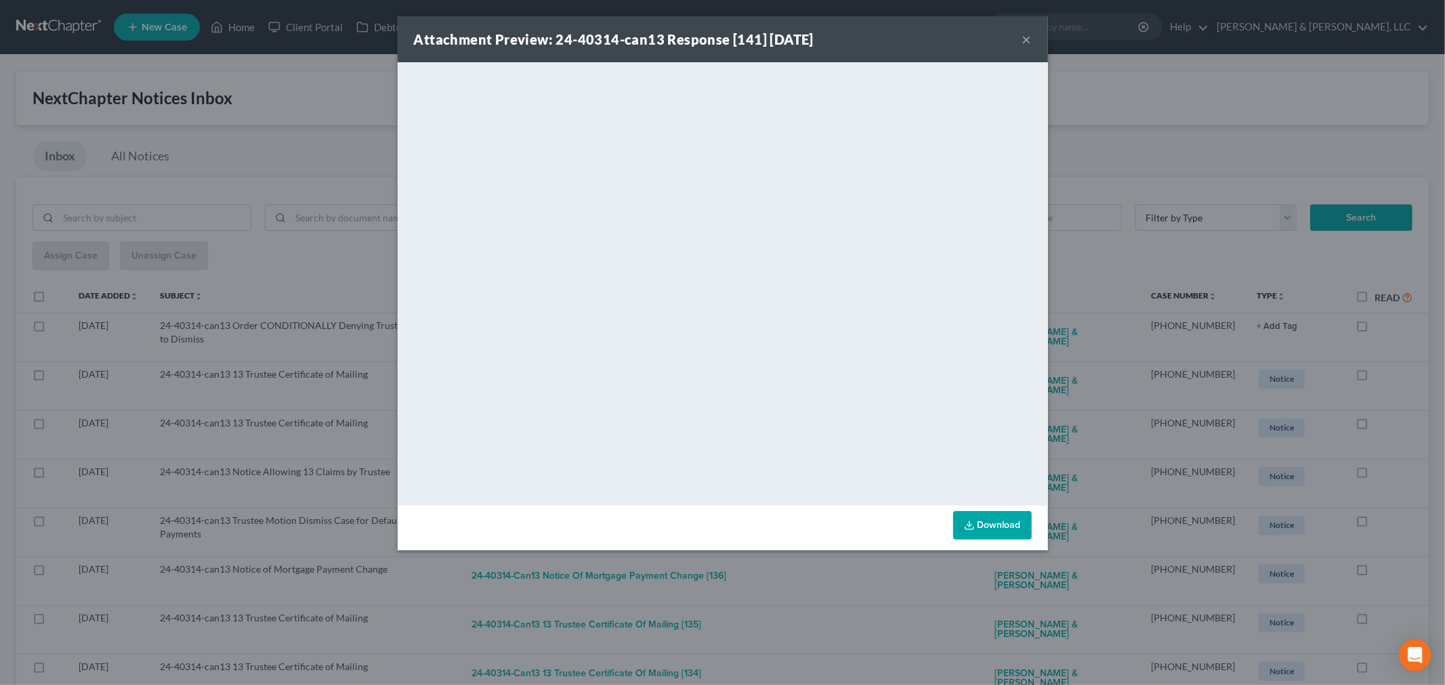
click at [1030, 39] on button "×" at bounding box center [1026, 39] width 9 height 16
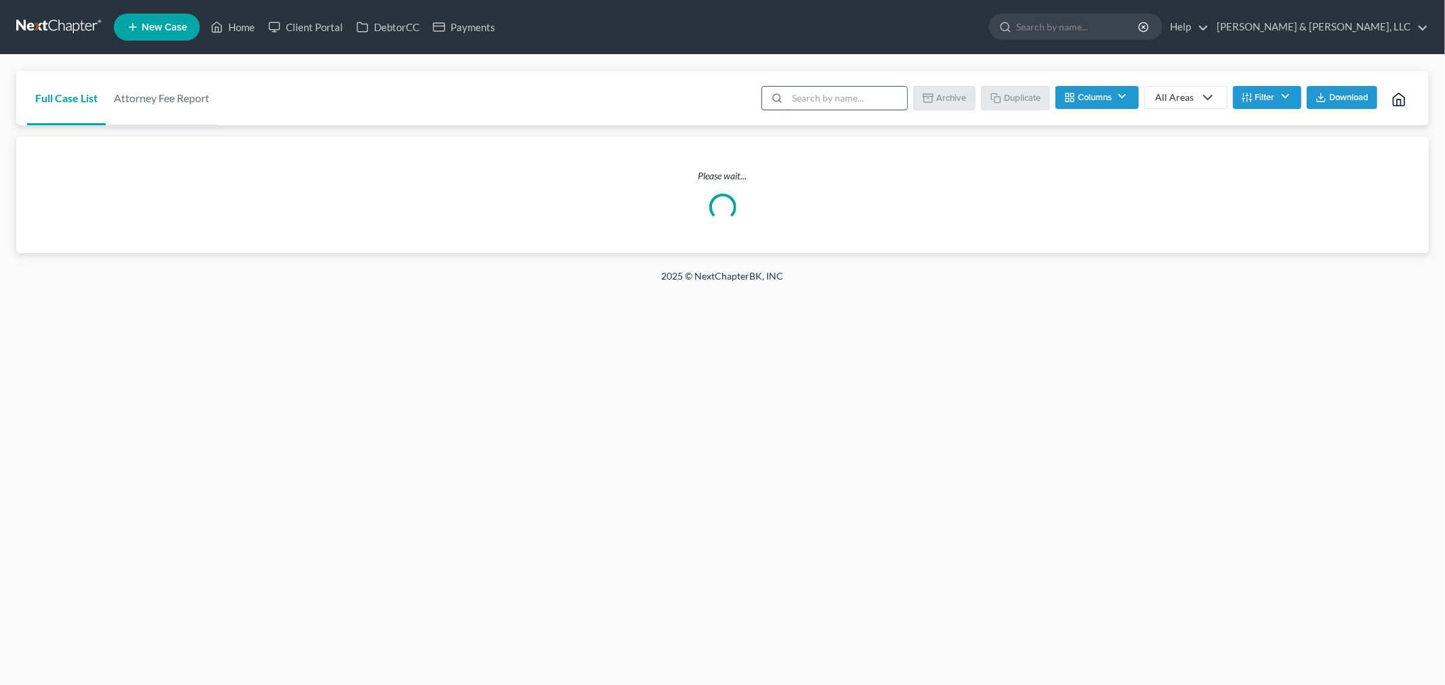
click at [863, 107] on input "search" at bounding box center [847, 98] width 120 height 23
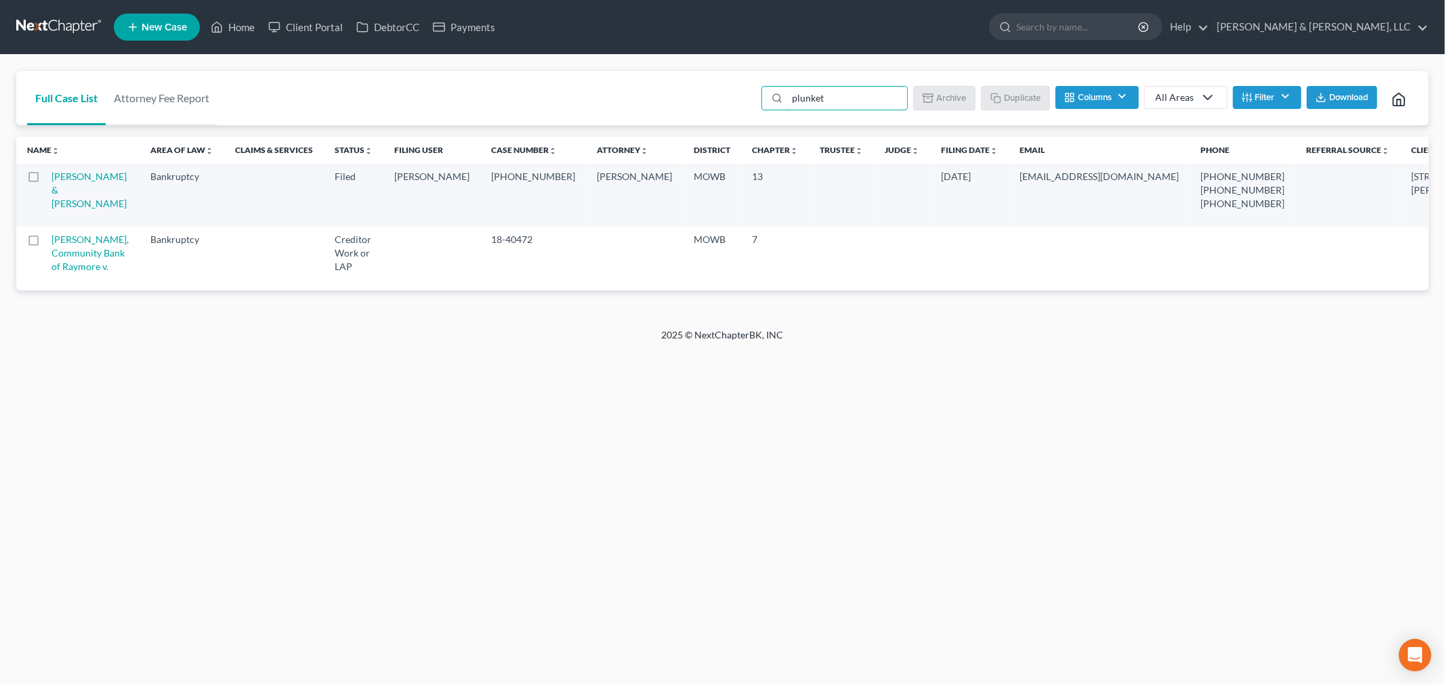
drag, startPoint x: 431, startPoint y: 182, endPoint x: 470, endPoint y: 177, distance: 38.8
click at [480, 177] on td "[PHONE_NUMBER]" at bounding box center [533, 195] width 106 height 63
type input "plunkett"
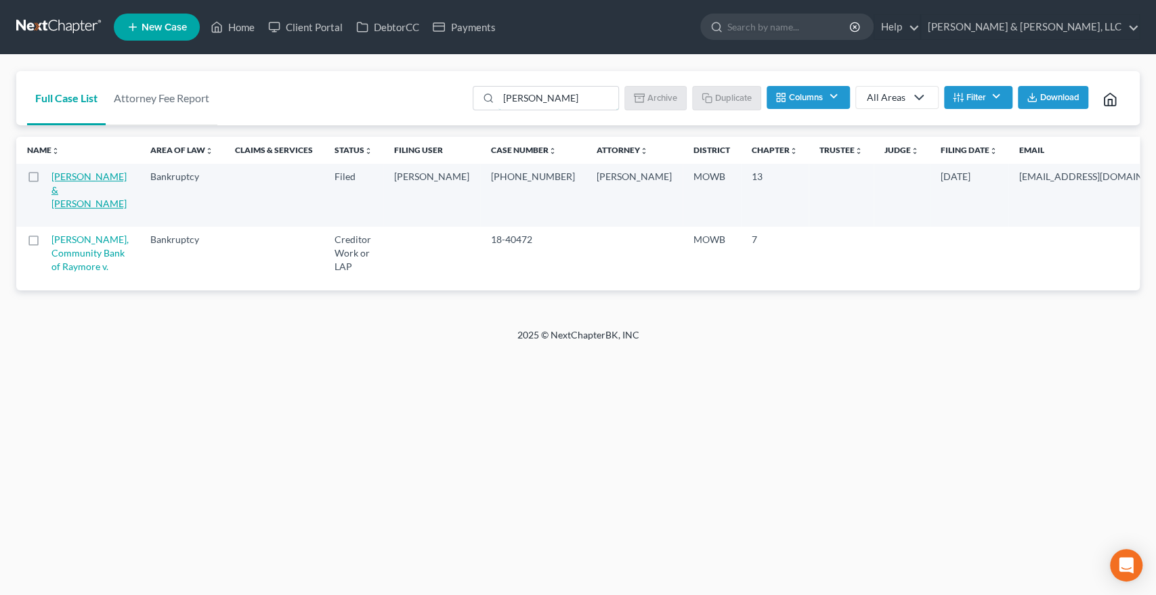
click at [76, 194] on link "[PERSON_NAME] & [PERSON_NAME]" at bounding box center [88, 190] width 75 height 39
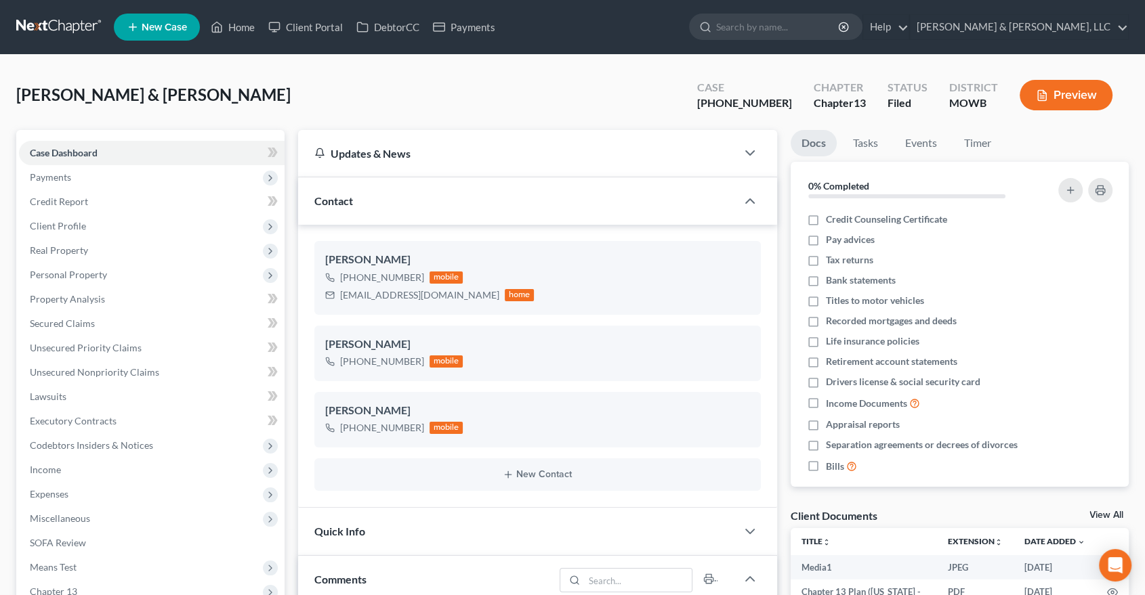
drag, startPoint x: 427, startPoint y: 131, endPoint x: 381, endPoint y: 93, distance: 59.7
click at [387, 89] on div "Plunkett, Richard & Philip Upgraded Case 24-40314-13 Chapter Chapter 13 Status …" at bounding box center [572, 100] width 1112 height 59
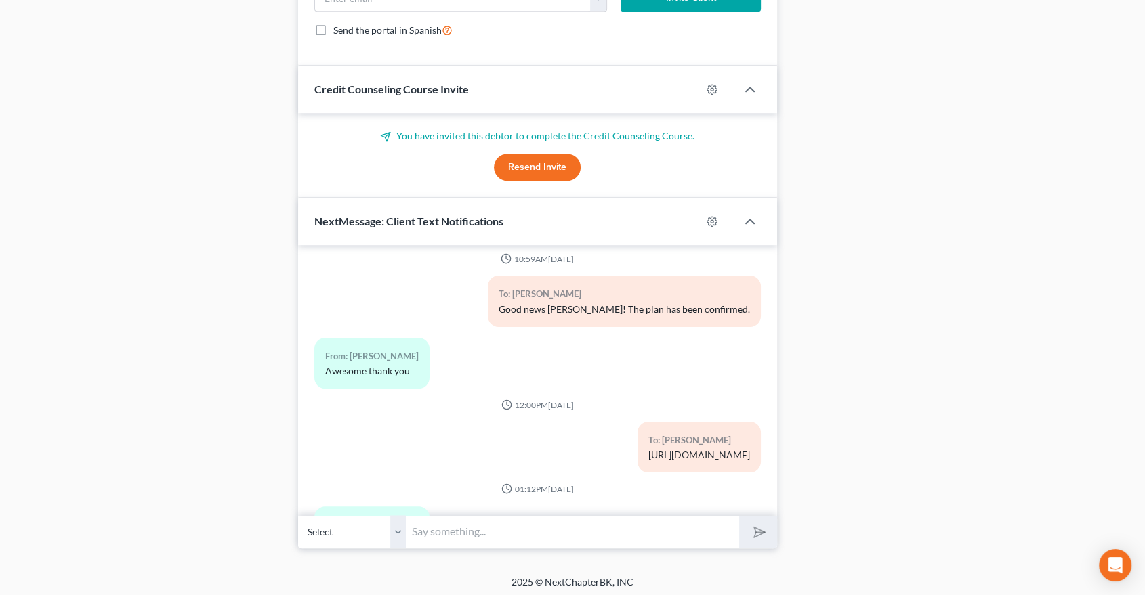
scroll to position [1083, 0]
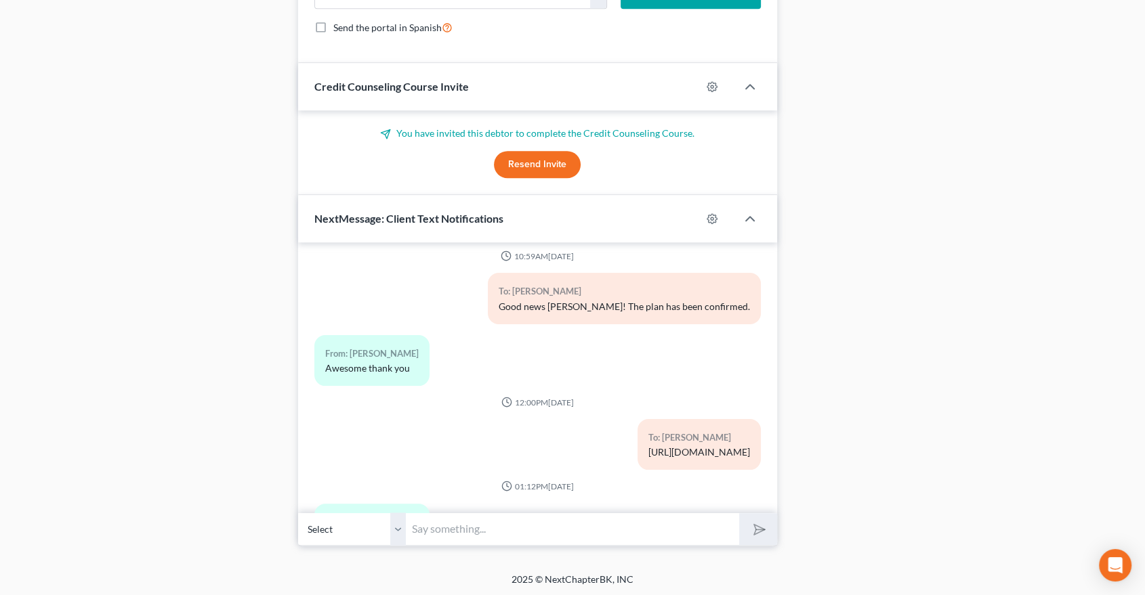
click at [444, 536] on input "text" at bounding box center [572, 529] width 333 height 33
type input "When were you going to bring your payment in [PERSON_NAME]? date and time?"
click at [739, 513] on button "submit" at bounding box center [757, 529] width 37 height 32
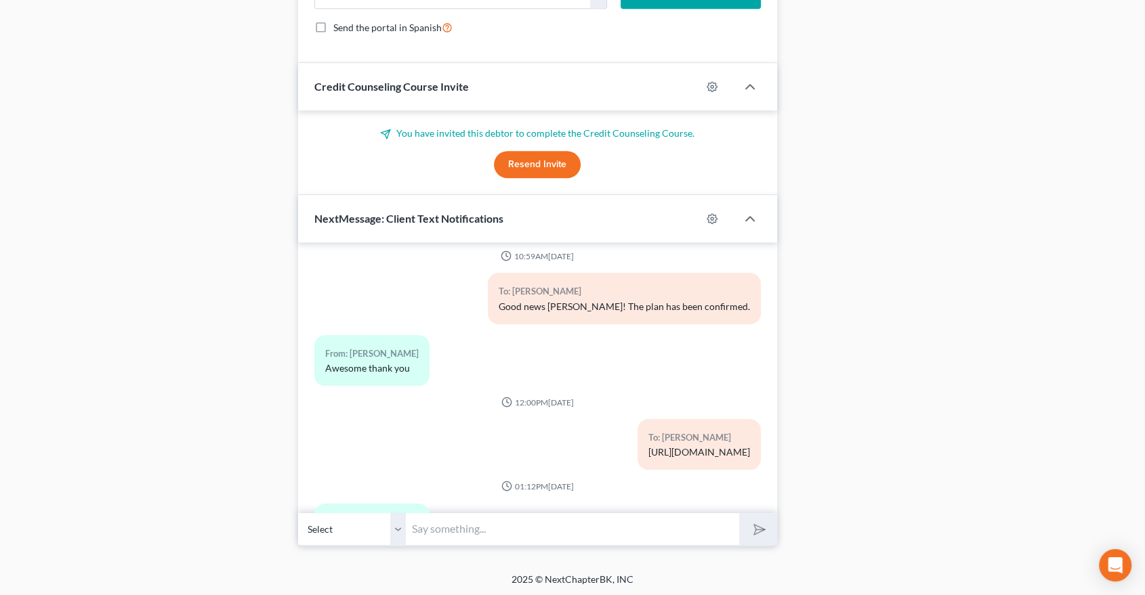
scroll to position [5477, 0]
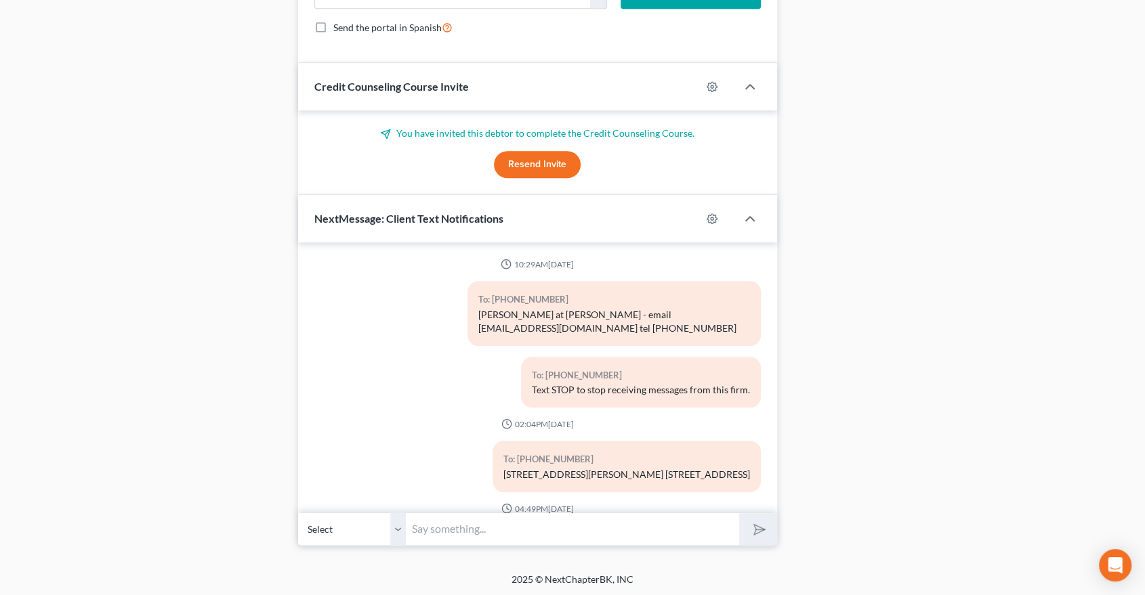
scroll to position [5552, 0]
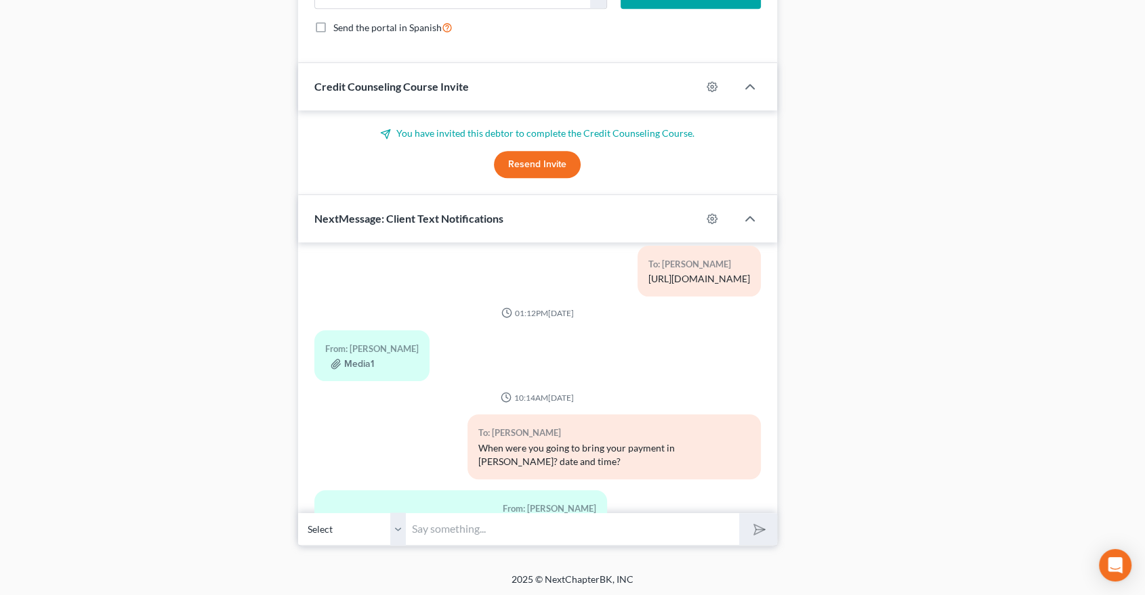
click at [471, 534] on input "text" at bounding box center [572, 529] width 333 height 33
click at [504, 530] on input "That's fine." at bounding box center [572, 529] width 333 height 33
type input "That's fine. I should be available most of the day [DATE]."
click at [739, 513] on button "submit" at bounding box center [757, 529] width 37 height 32
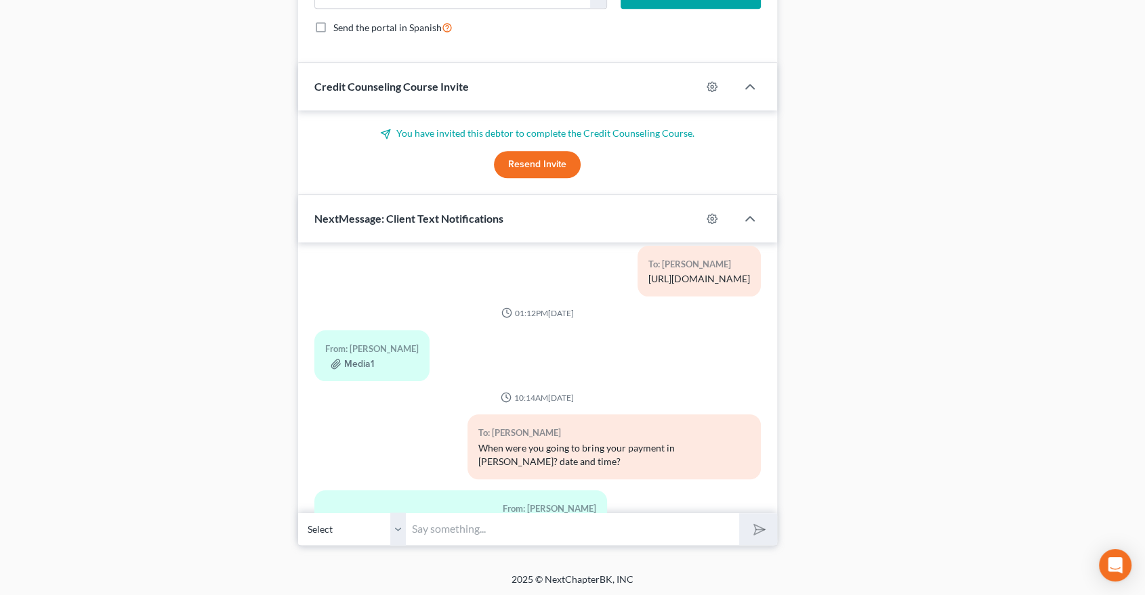
scroll to position [5676, 0]
